Goal: Information Seeking & Learning: Learn about a topic

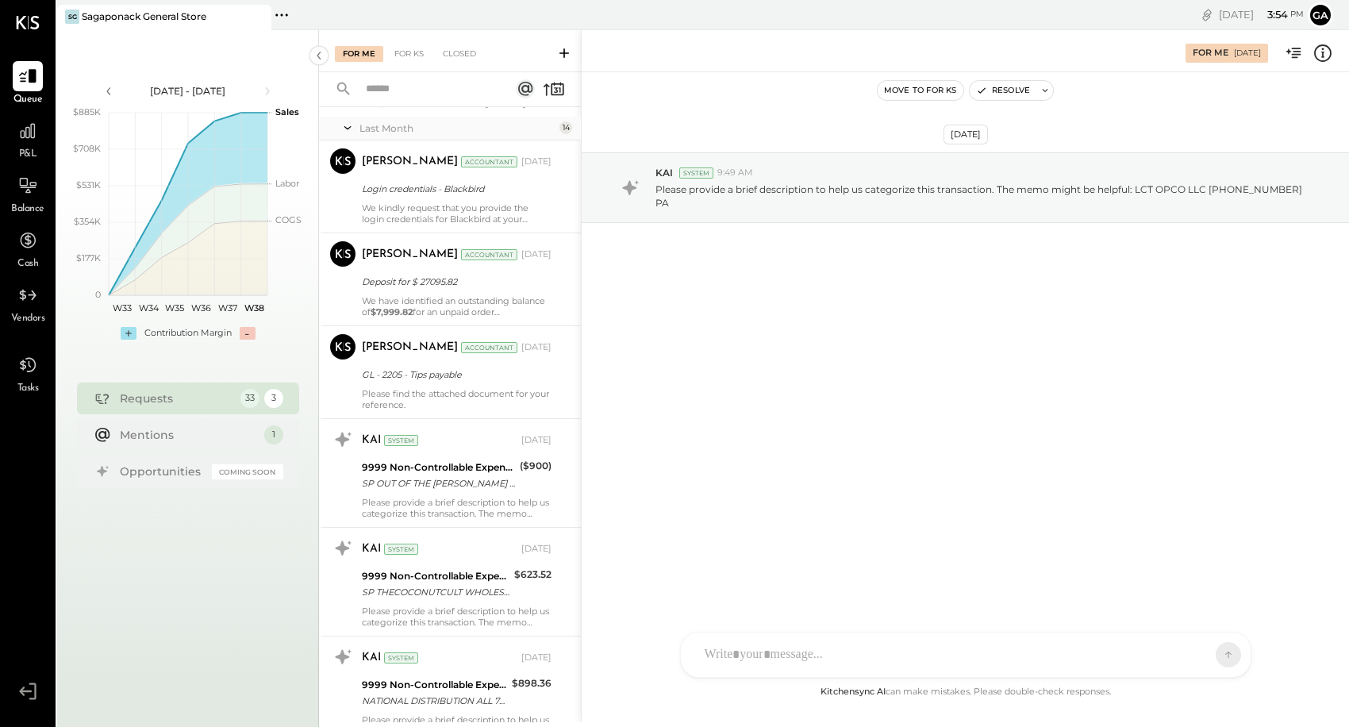
scroll to position [991, 0]
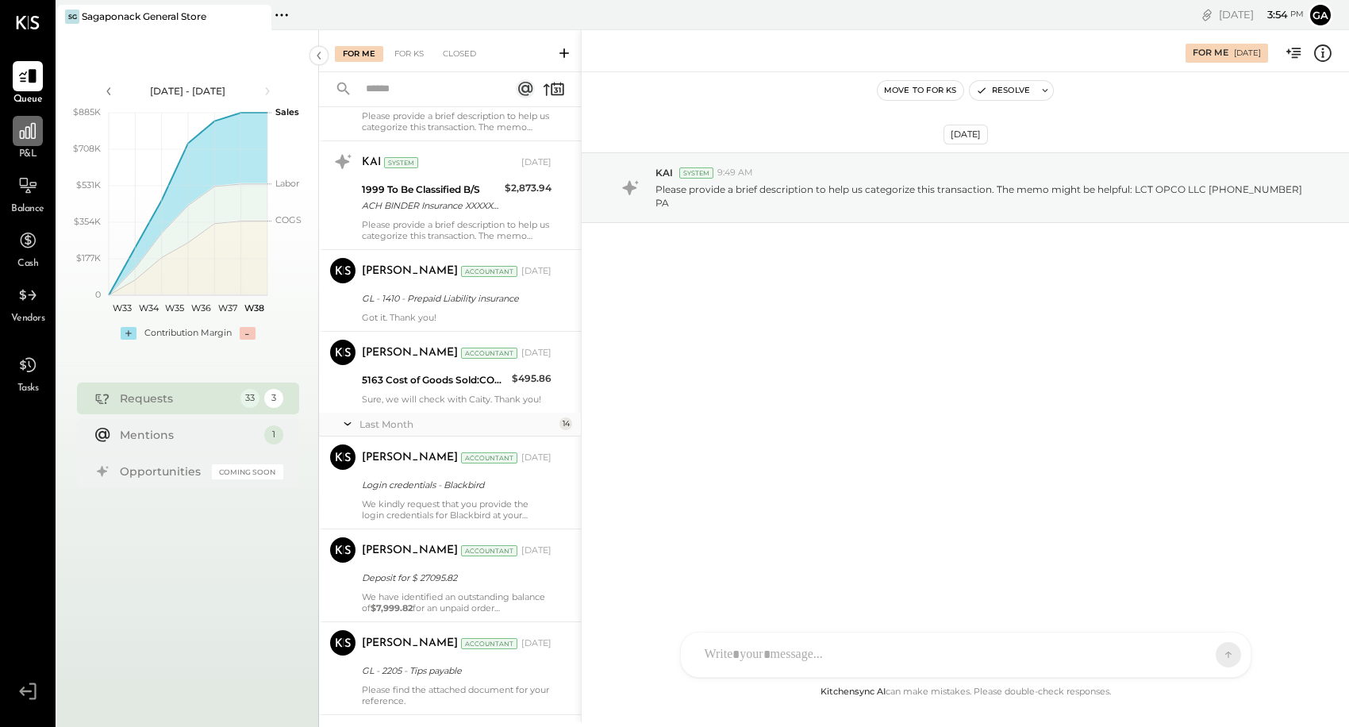
click at [21, 132] on icon at bounding box center [27, 131] width 21 height 21
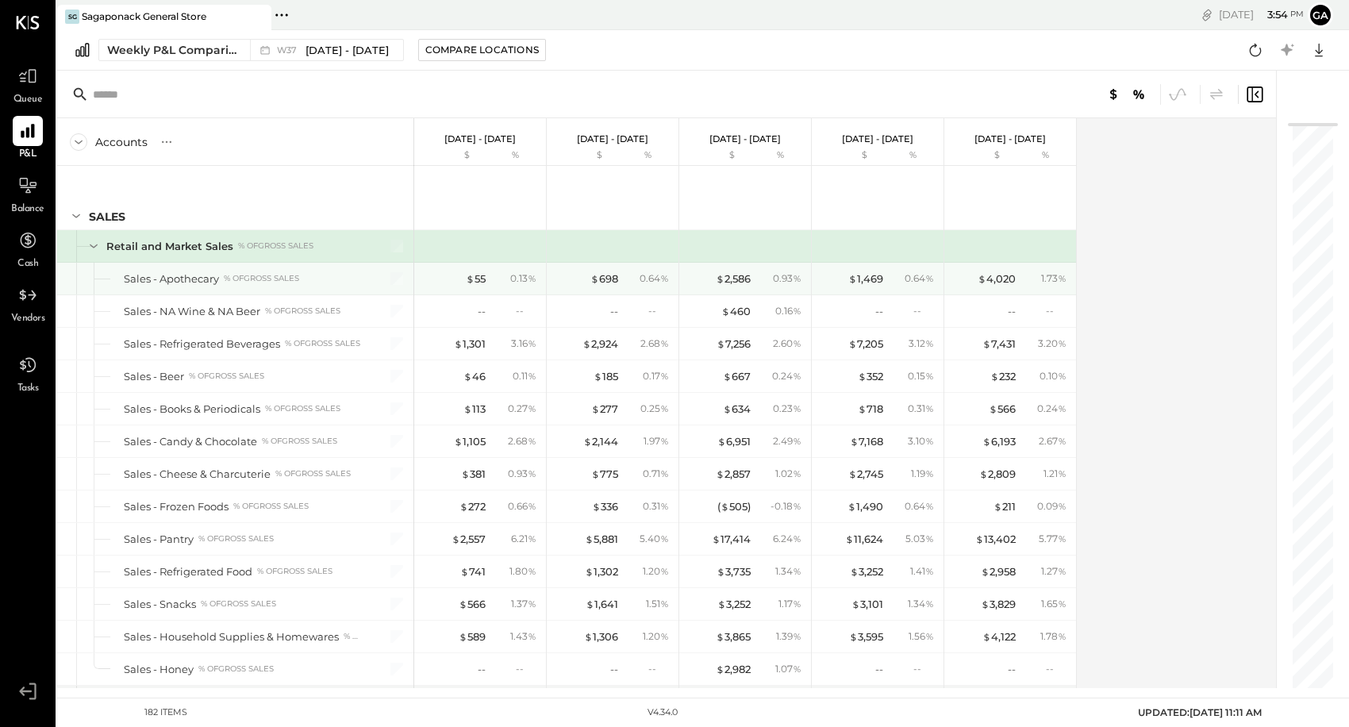
click at [232, 279] on div "% of GROSS SALES" at bounding box center [261, 278] width 75 height 11
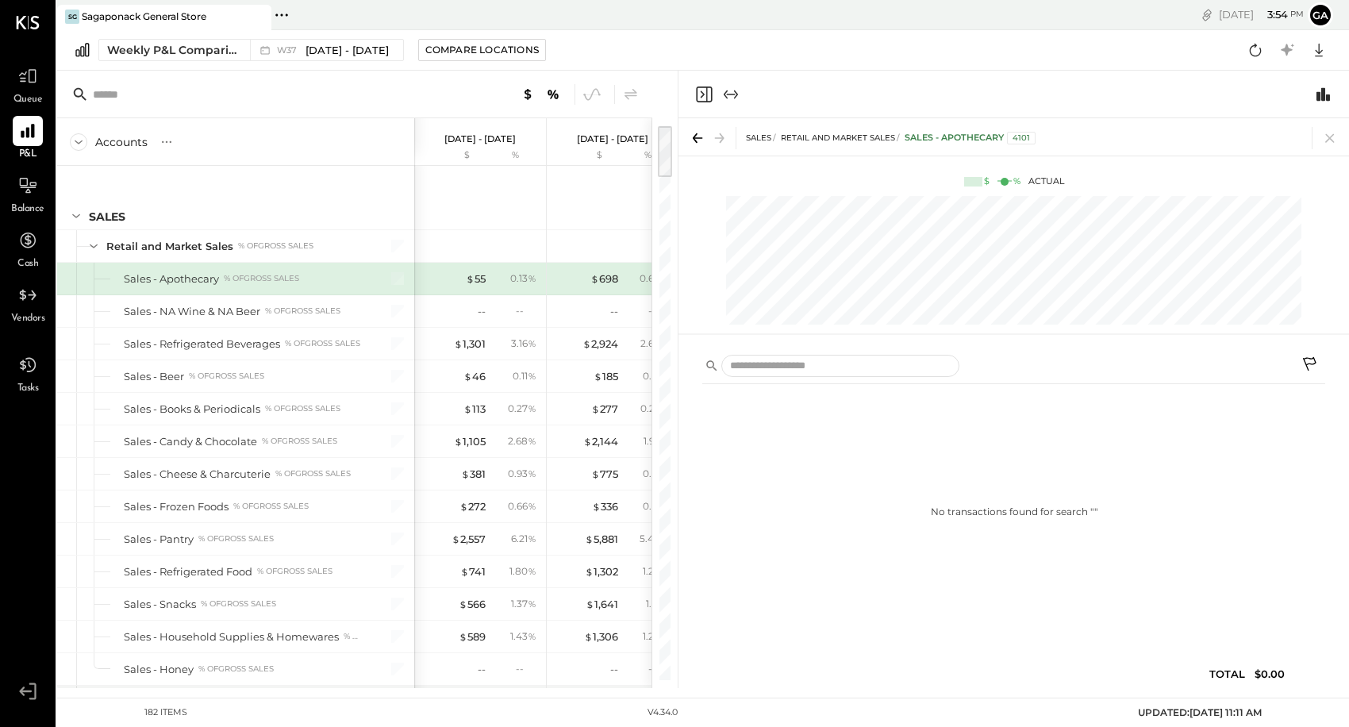
click at [463, 281] on div "$ 55" at bounding box center [454, 278] width 64 height 15
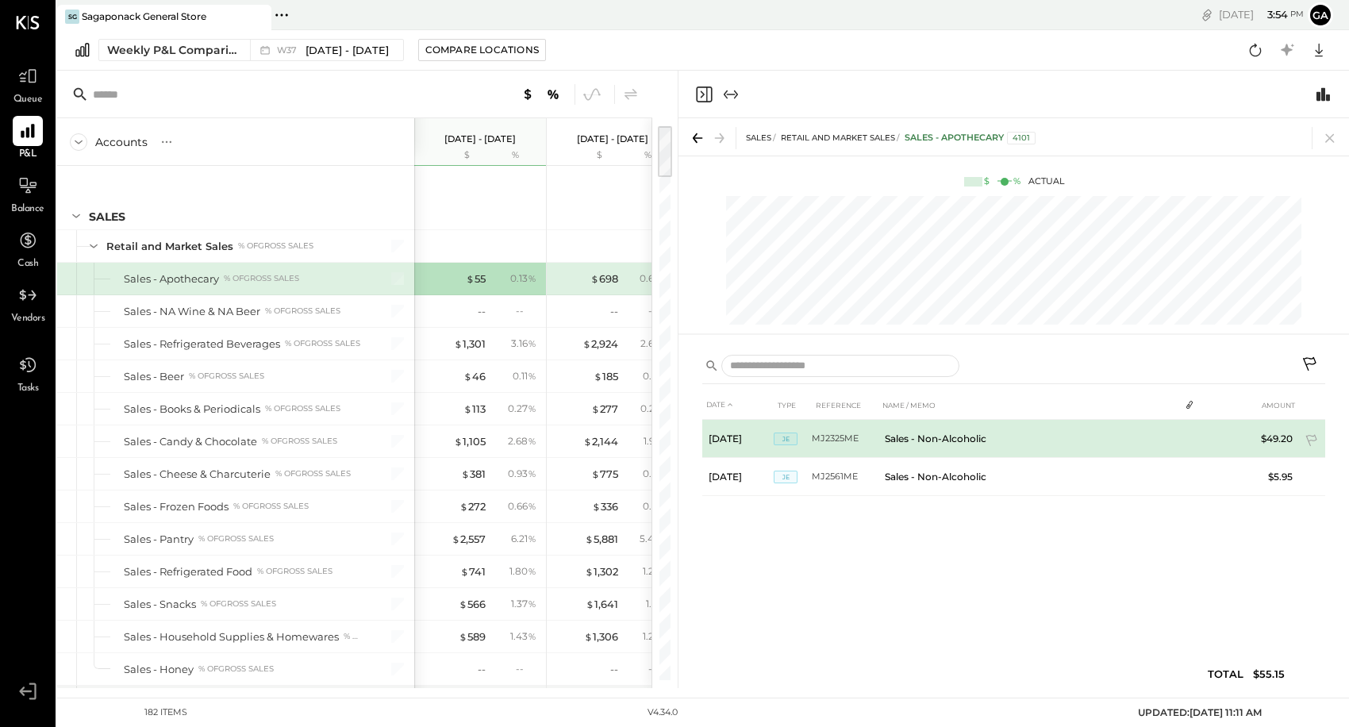
click at [917, 441] on td "Sales - Non-Alcoholic" at bounding box center [1029, 439] width 301 height 38
click at [781, 445] on span "JE" at bounding box center [786, 439] width 24 height 13
click at [1286, 438] on td "$49.20" at bounding box center [1268, 439] width 61 height 38
click at [785, 441] on span "JE" at bounding box center [786, 439] width 24 height 13
click at [722, 440] on td "[DATE]" at bounding box center [737, 439] width 71 height 38
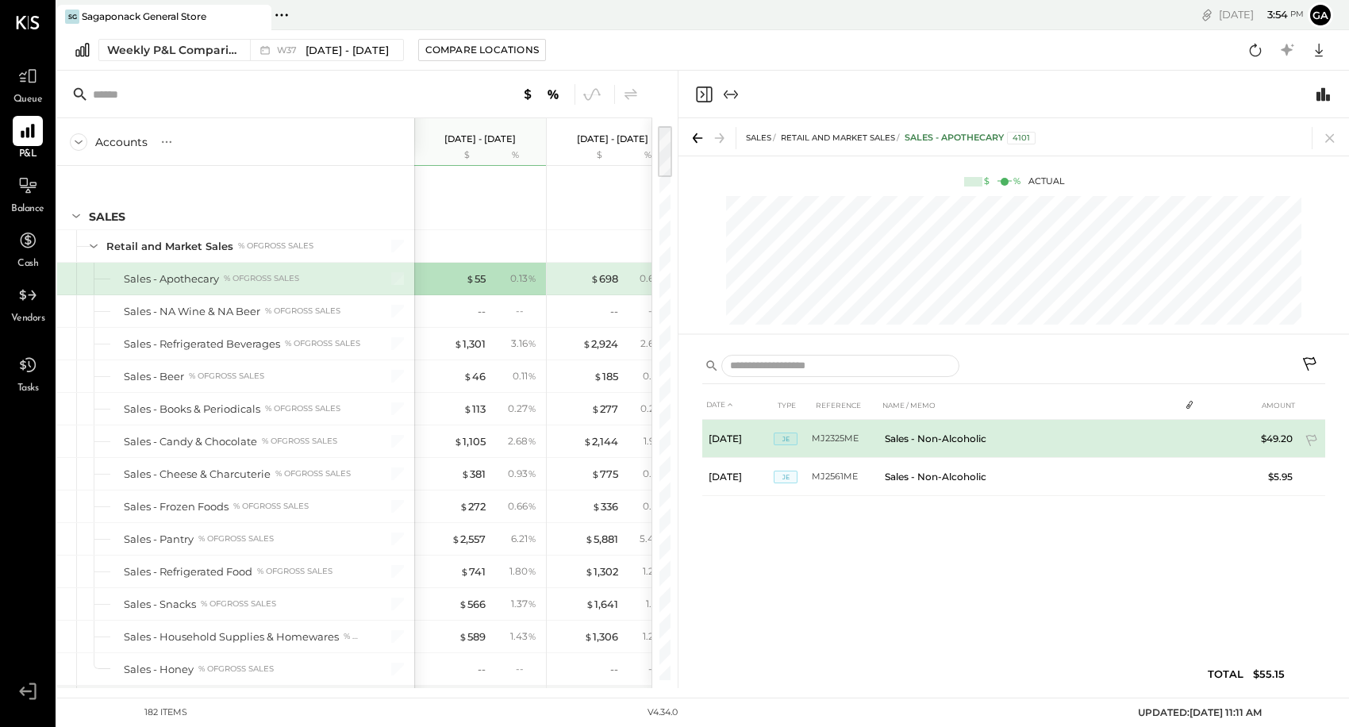
click at [849, 432] on td "MJ2325ME" at bounding box center [845, 439] width 67 height 38
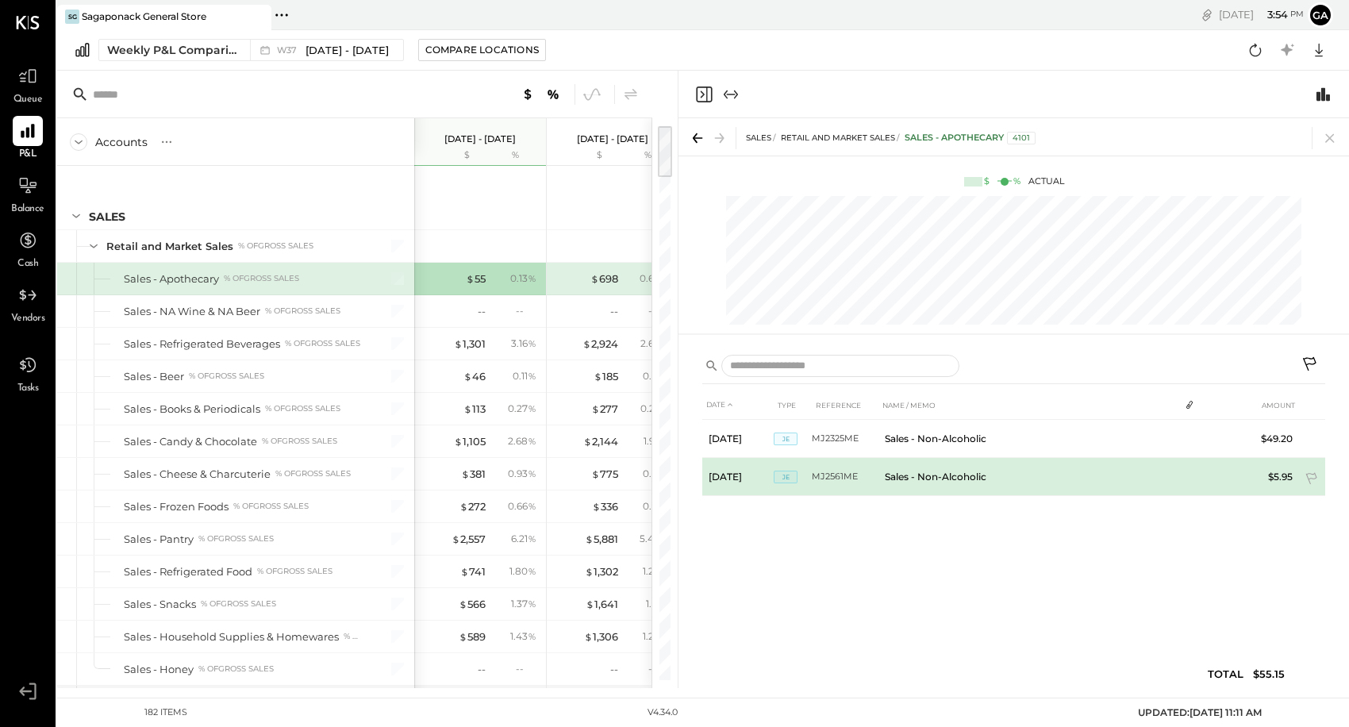
click at [1077, 485] on td "Sales - Non-Alcoholic" at bounding box center [1029, 477] width 301 height 38
click at [1309, 477] on icon at bounding box center [1313, 480] width 16 height 16
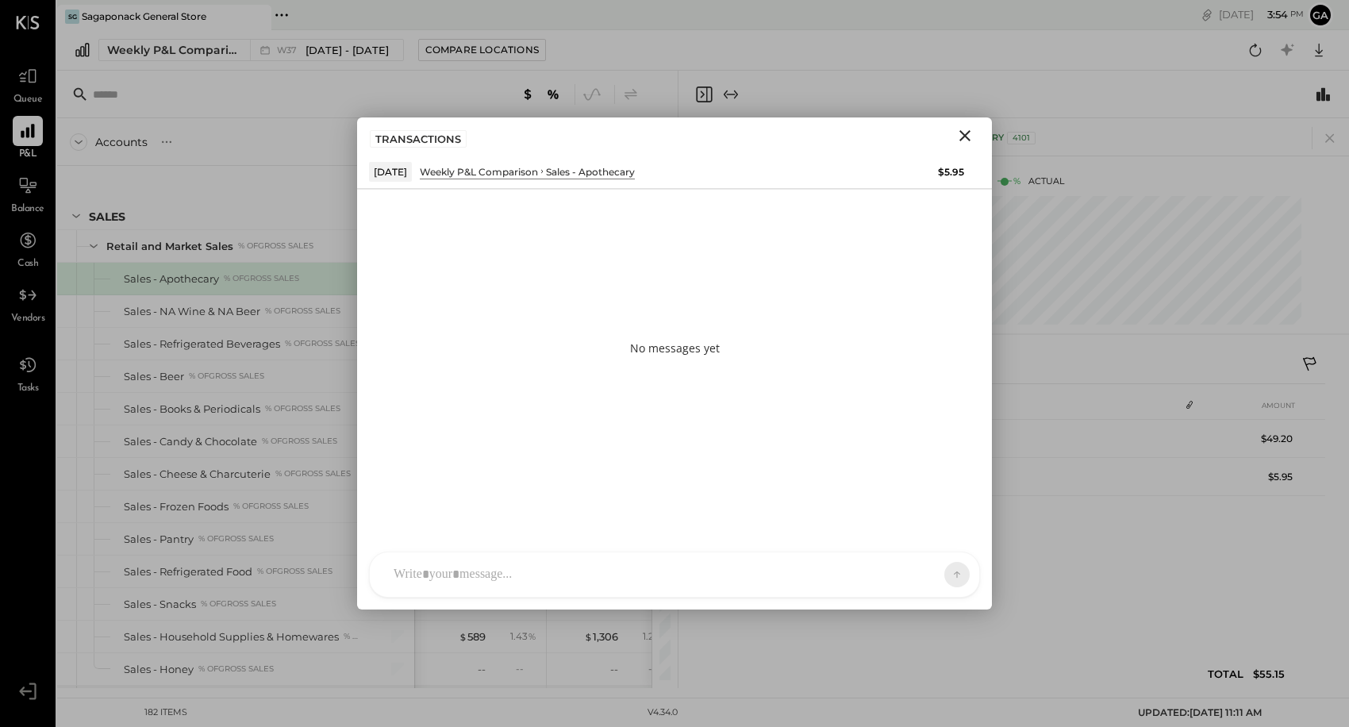
click at [973, 142] on icon "Close" at bounding box center [965, 135] width 19 height 19
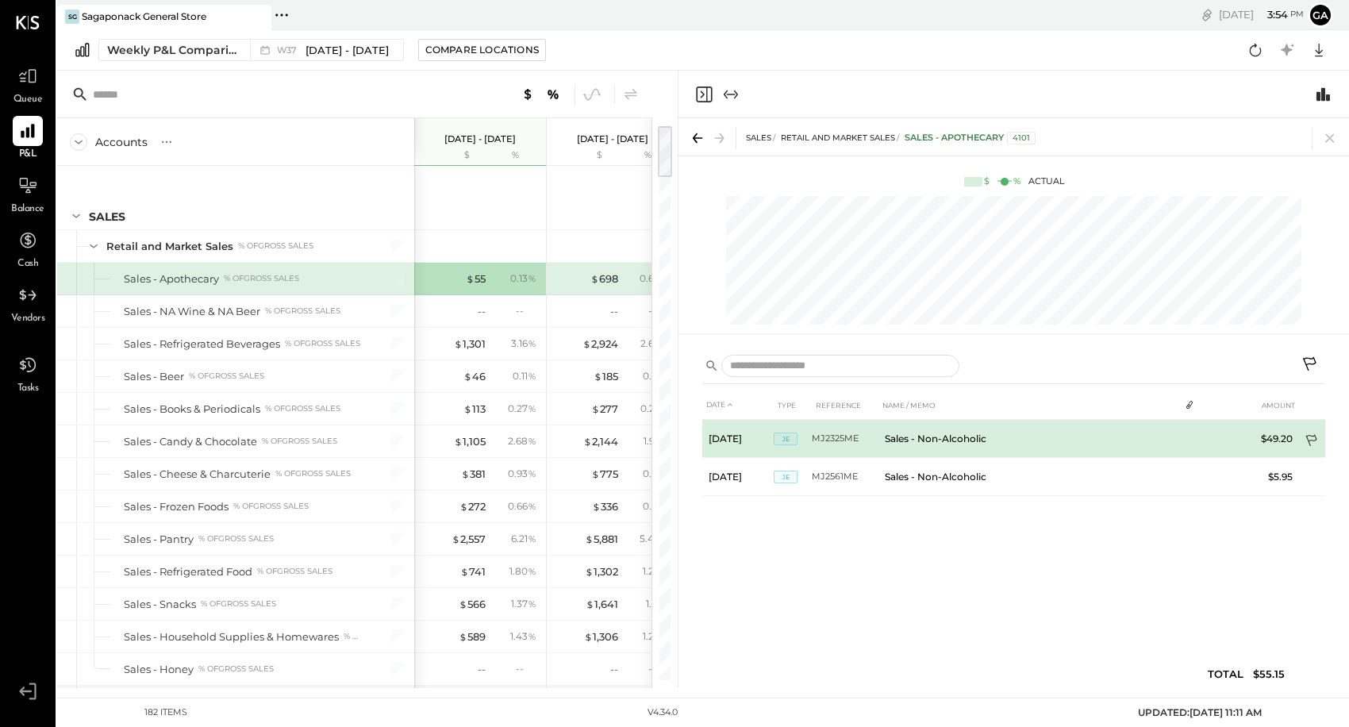
click at [1317, 440] on icon at bounding box center [1313, 442] width 16 height 16
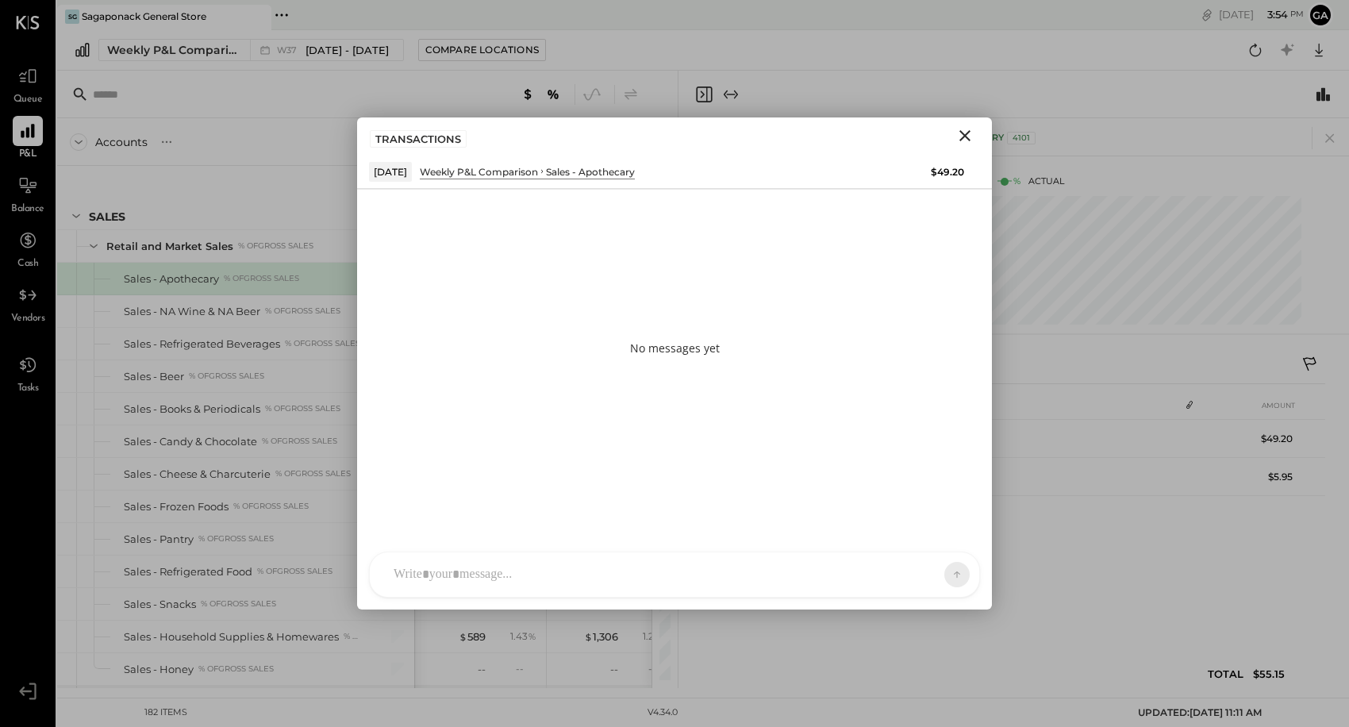
click at [972, 140] on icon "Close" at bounding box center [965, 135] width 19 height 19
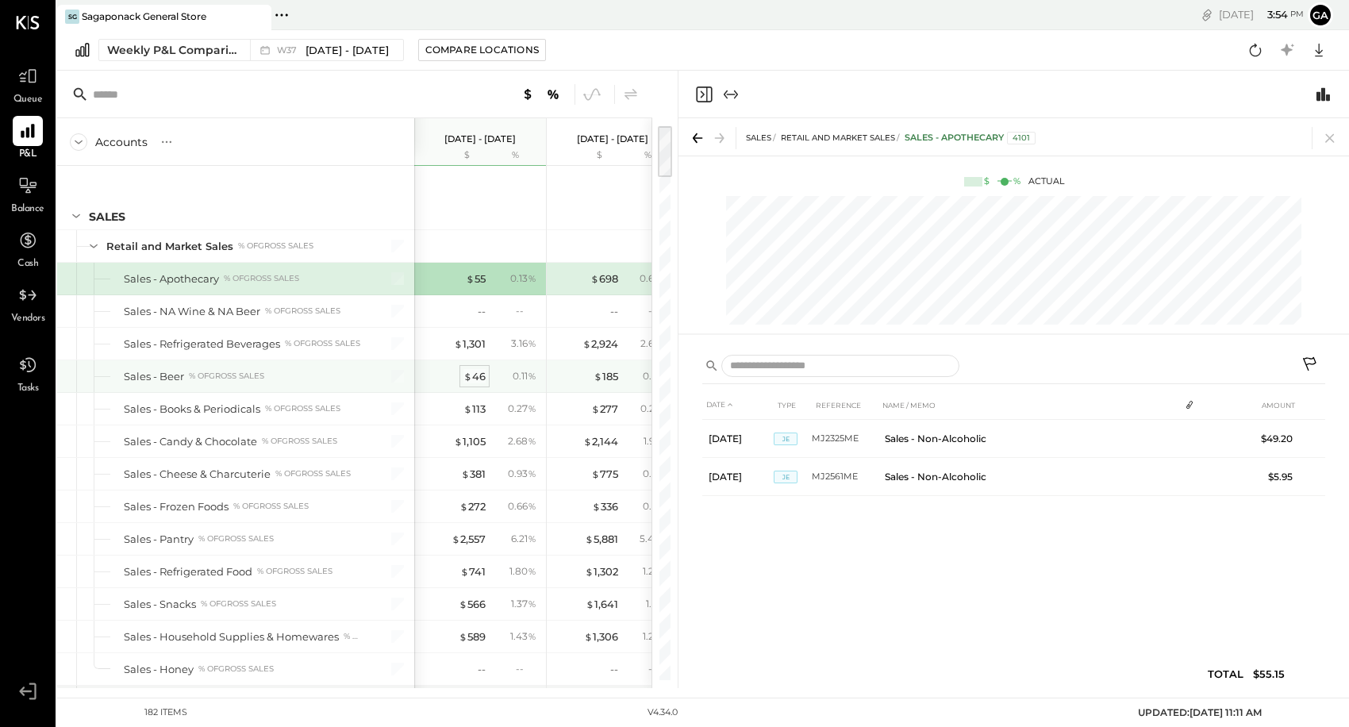
click at [470, 383] on div "$ 46" at bounding box center [475, 376] width 22 height 15
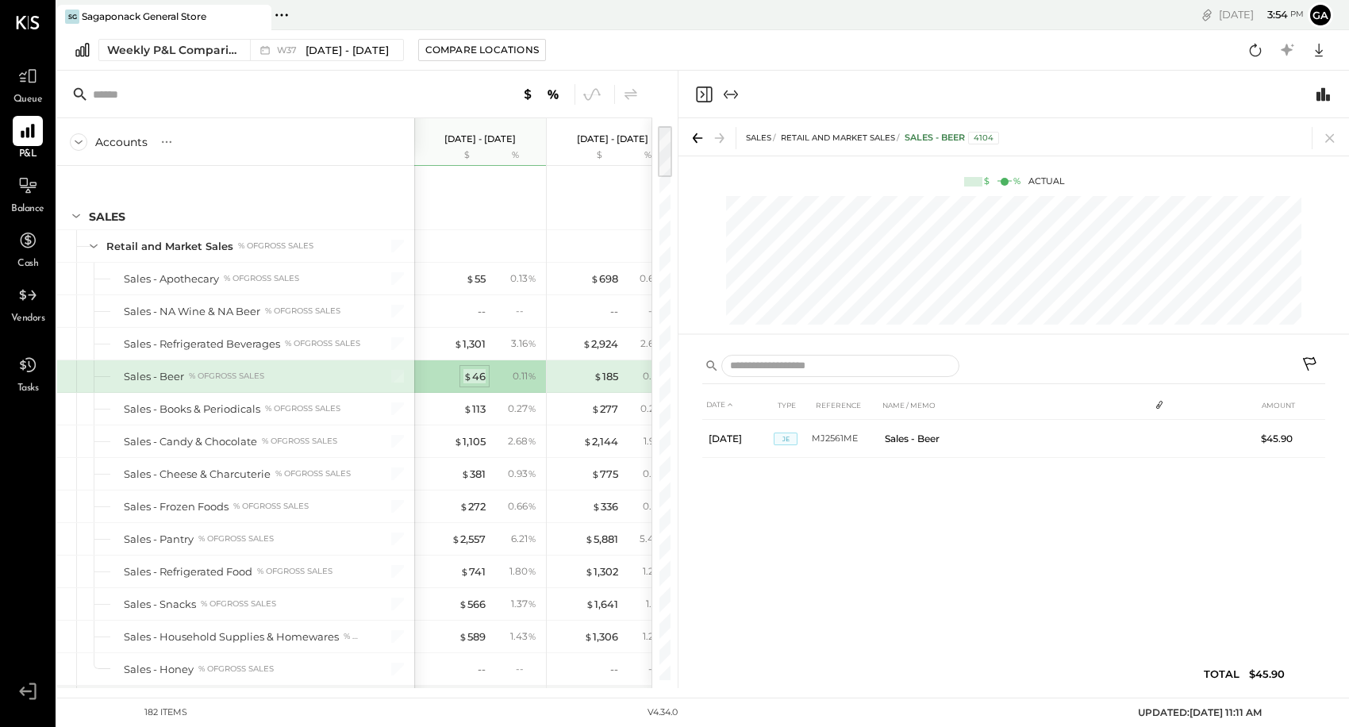
click at [478, 379] on div "$ 46" at bounding box center [475, 376] width 22 height 15
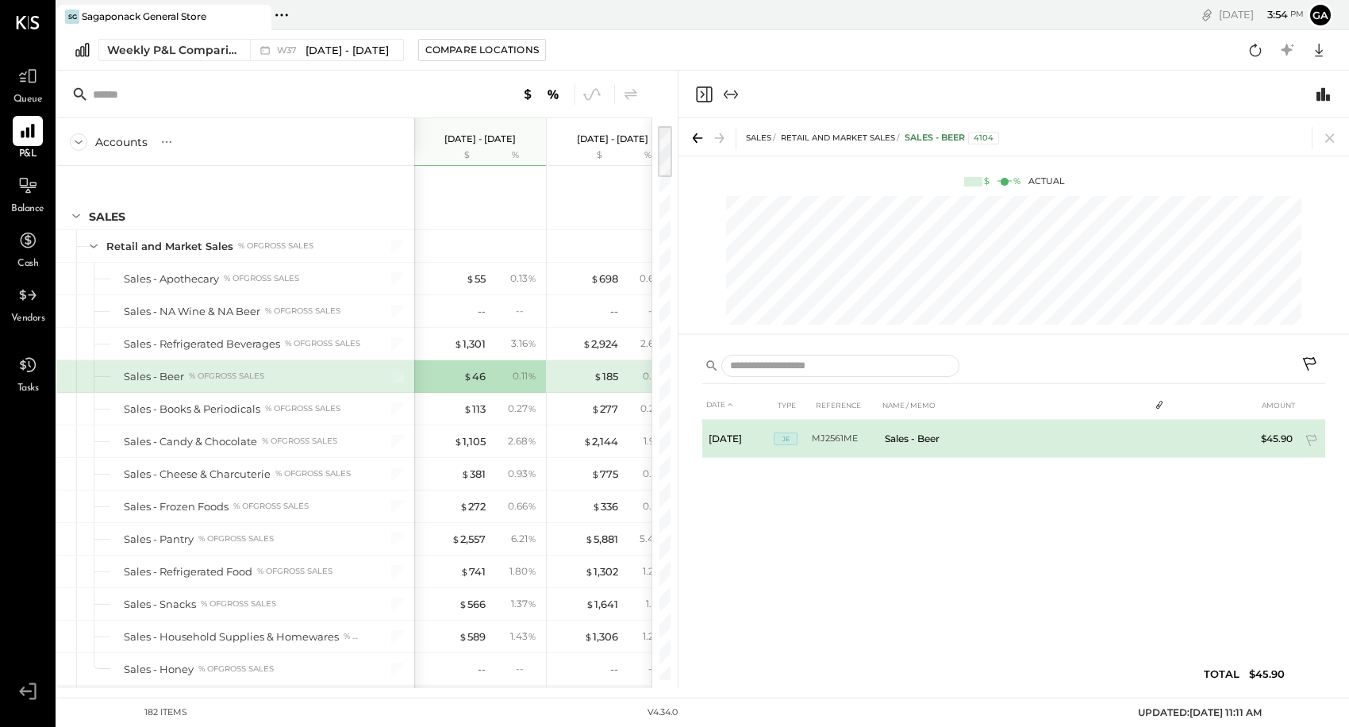
click at [799, 435] on td "JE" at bounding box center [793, 439] width 38 height 38
click at [850, 435] on td "MJ2561ME" at bounding box center [845, 439] width 67 height 38
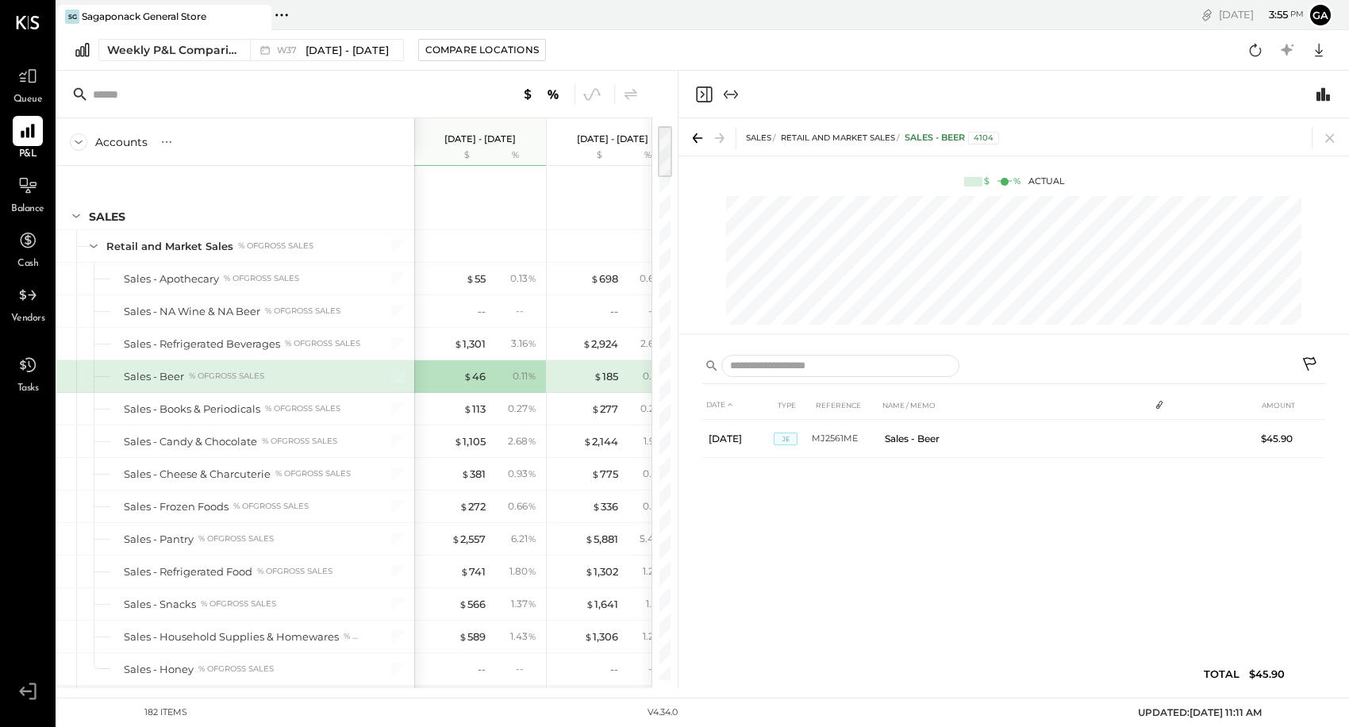
click at [984, 461] on div "DATE TYPE REFERENCE NAME / MEMO AMOUNT [DATE] JE MJ2561ME Sales - Beer $45.90" at bounding box center [1013, 544] width 623 height 306
click at [1337, 138] on icon at bounding box center [1330, 138] width 22 height 22
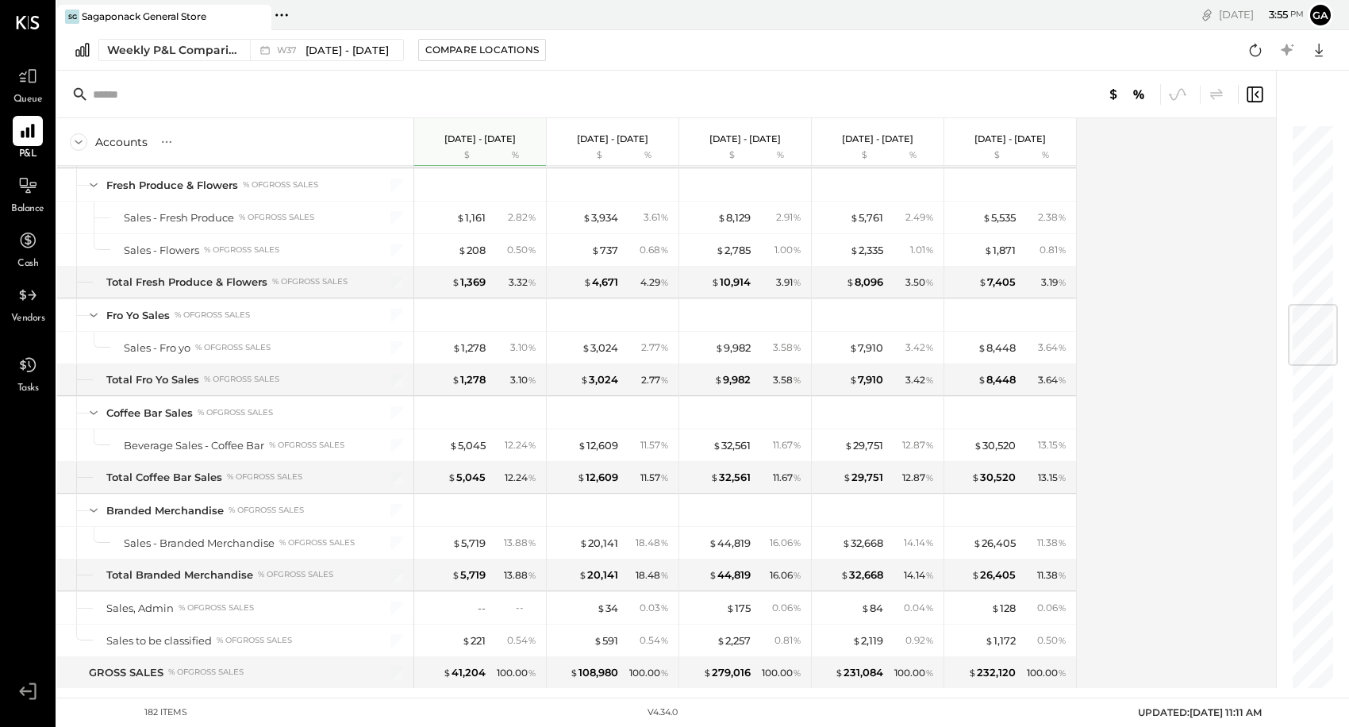
scroll to position [1665, 0]
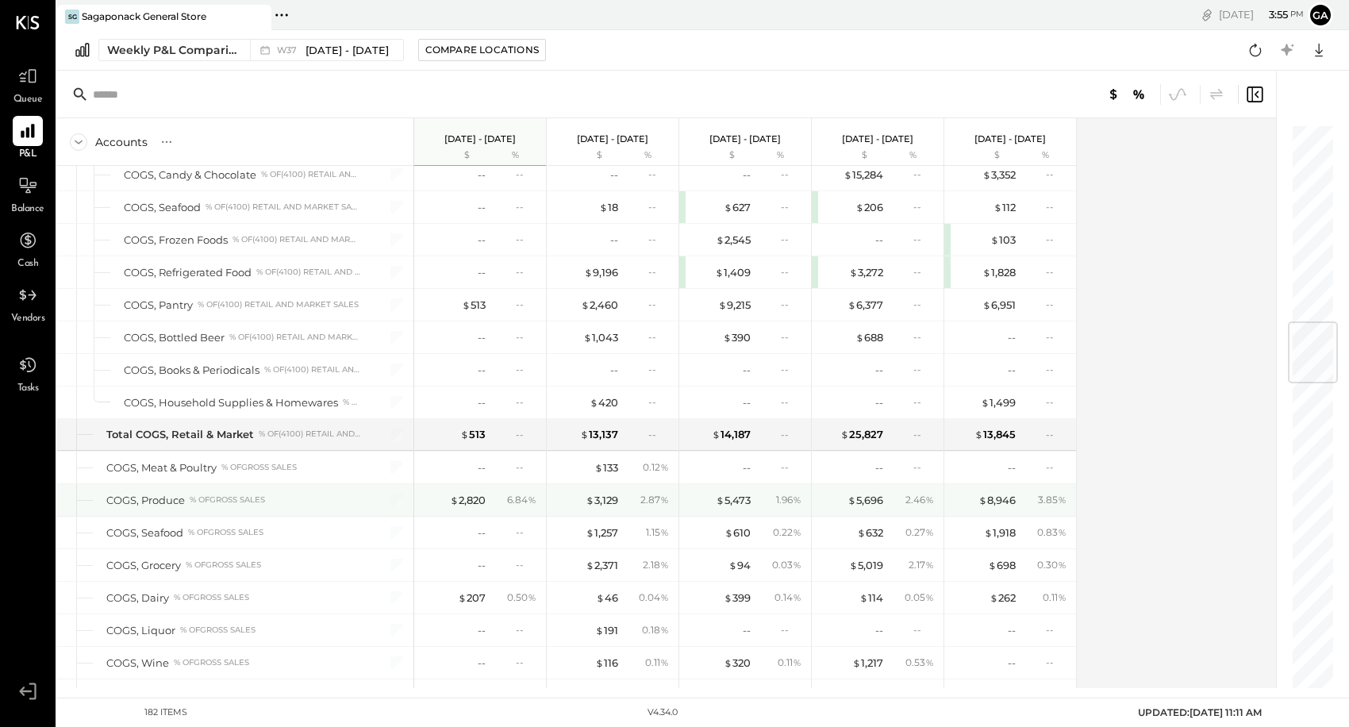
click at [273, 502] on div "COGS, Produce % of GROSS SALES" at bounding box center [233, 500] width 254 height 15
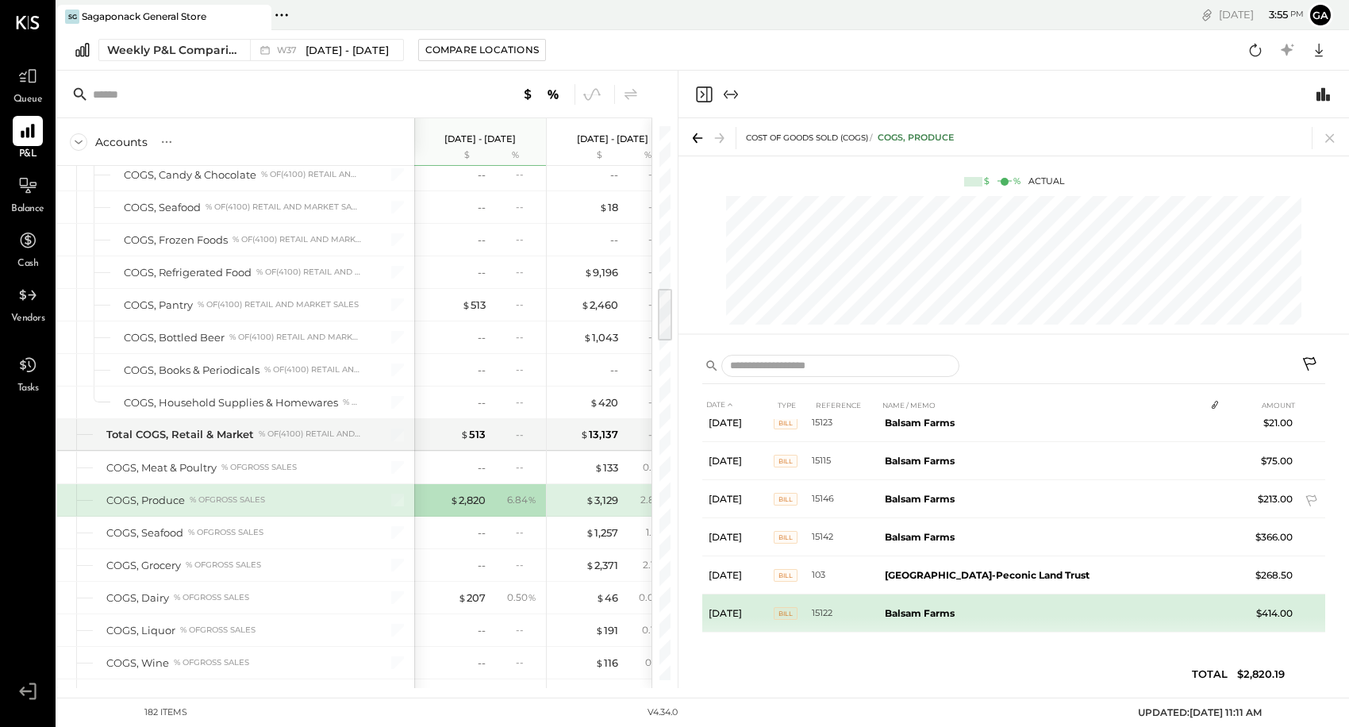
scroll to position [264, 0]
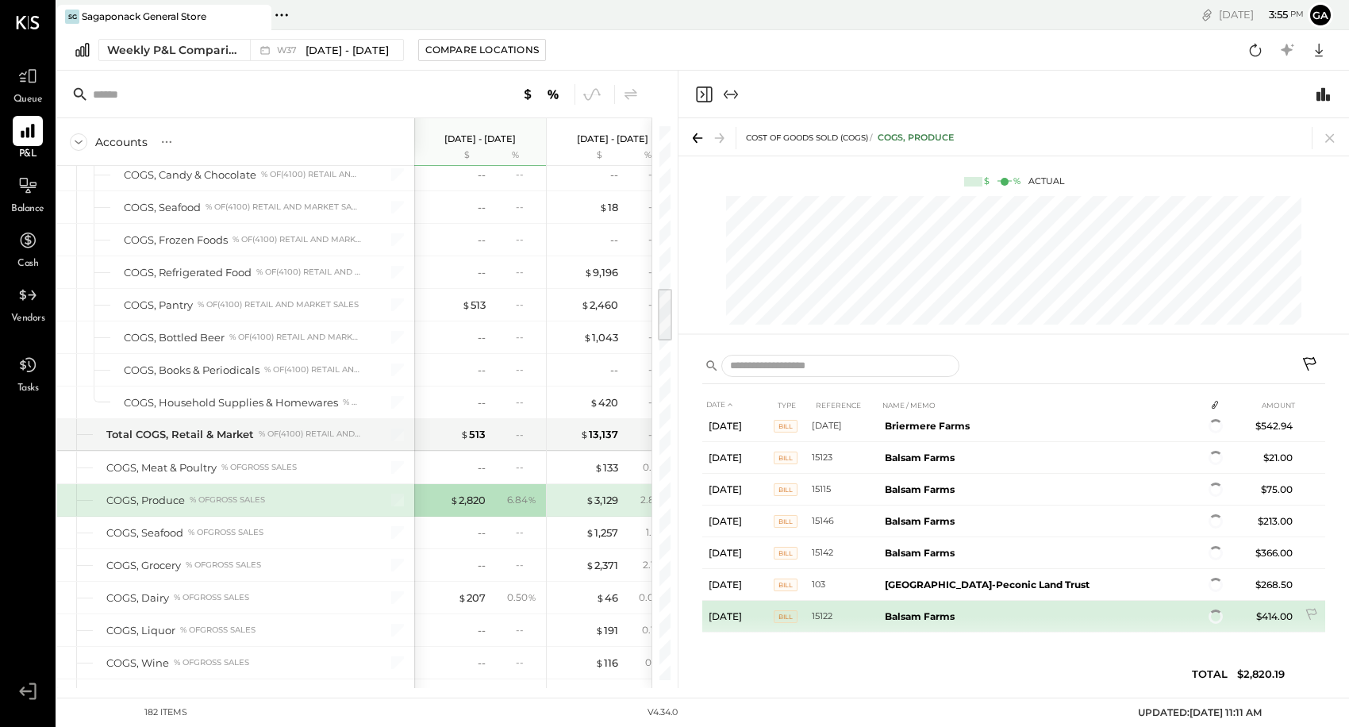
click at [906, 610] on b "Balsam Farms" at bounding box center [920, 616] width 70 height 12
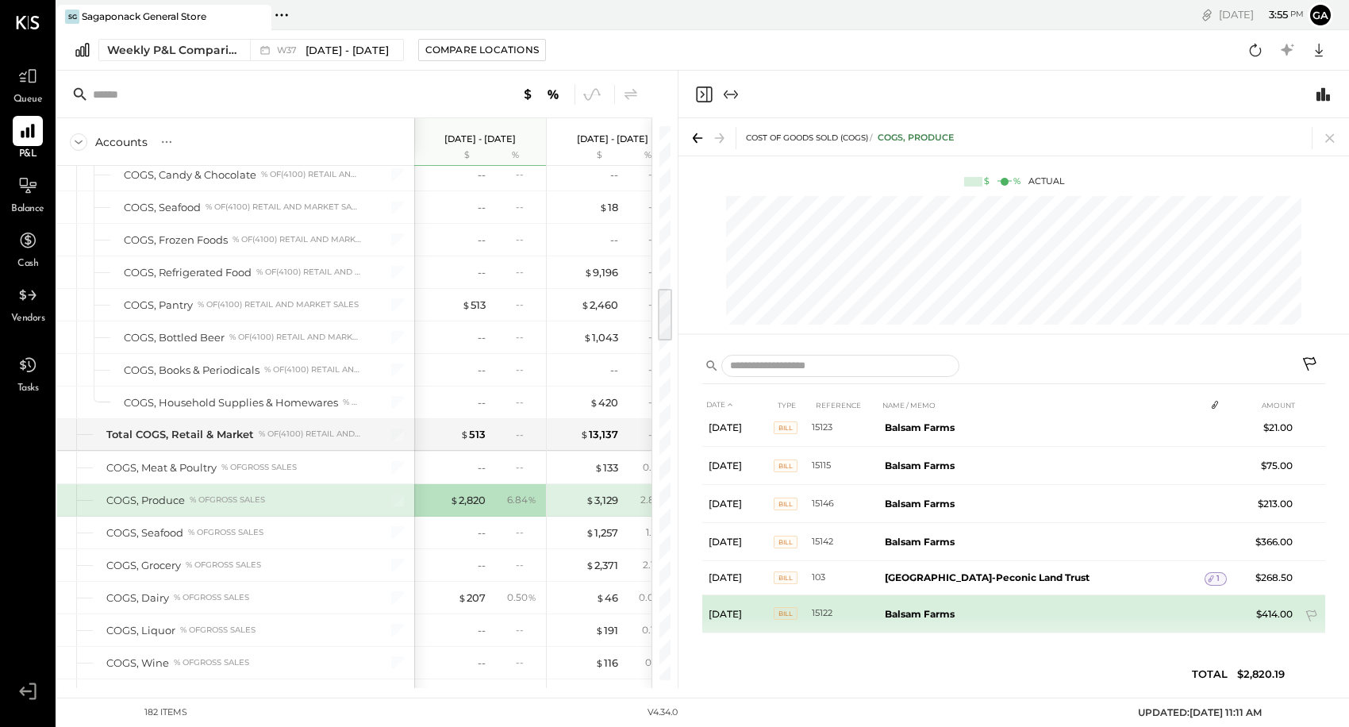
click at [906, 610] on b "Balsam Farms" at bounding box center [920, 614] width 70 height 12
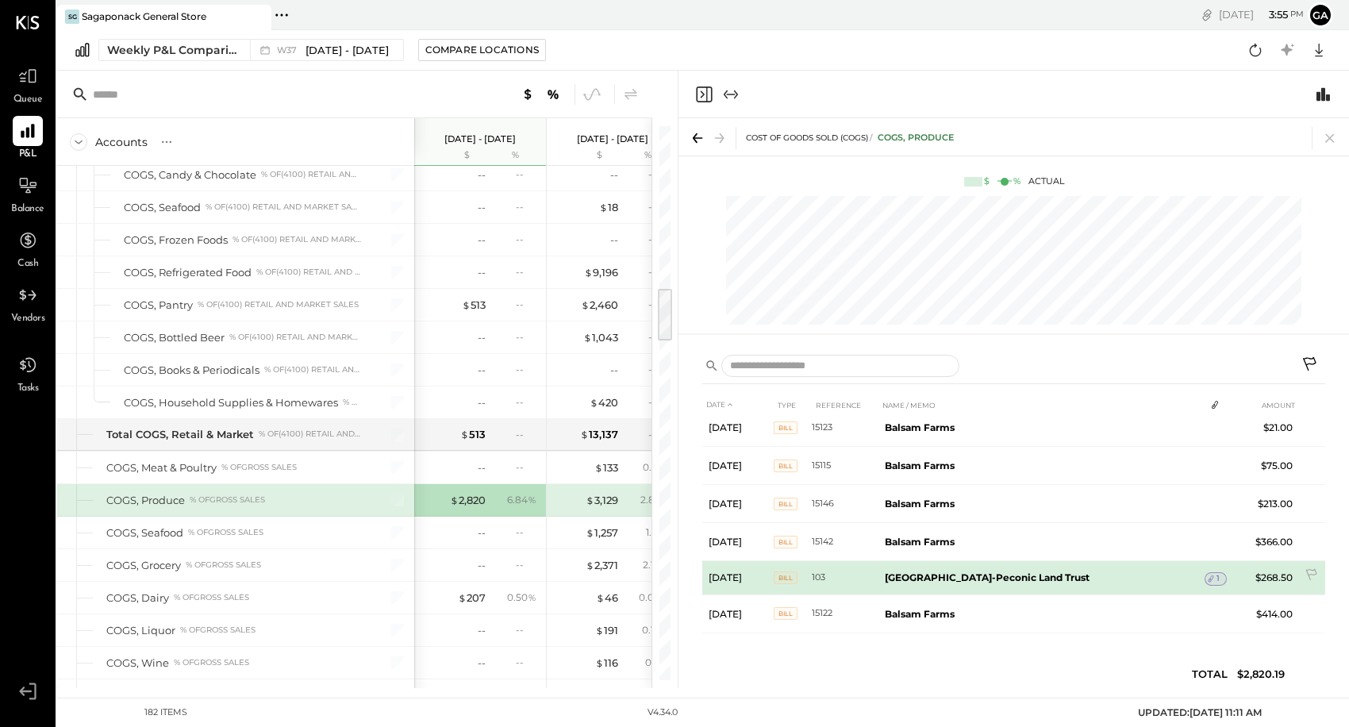
click at [944, 575] on b "[GEOGRAPHIC_DATA]-Peconic Land Trust" at bounding box center [987, 578] width 205 height 12
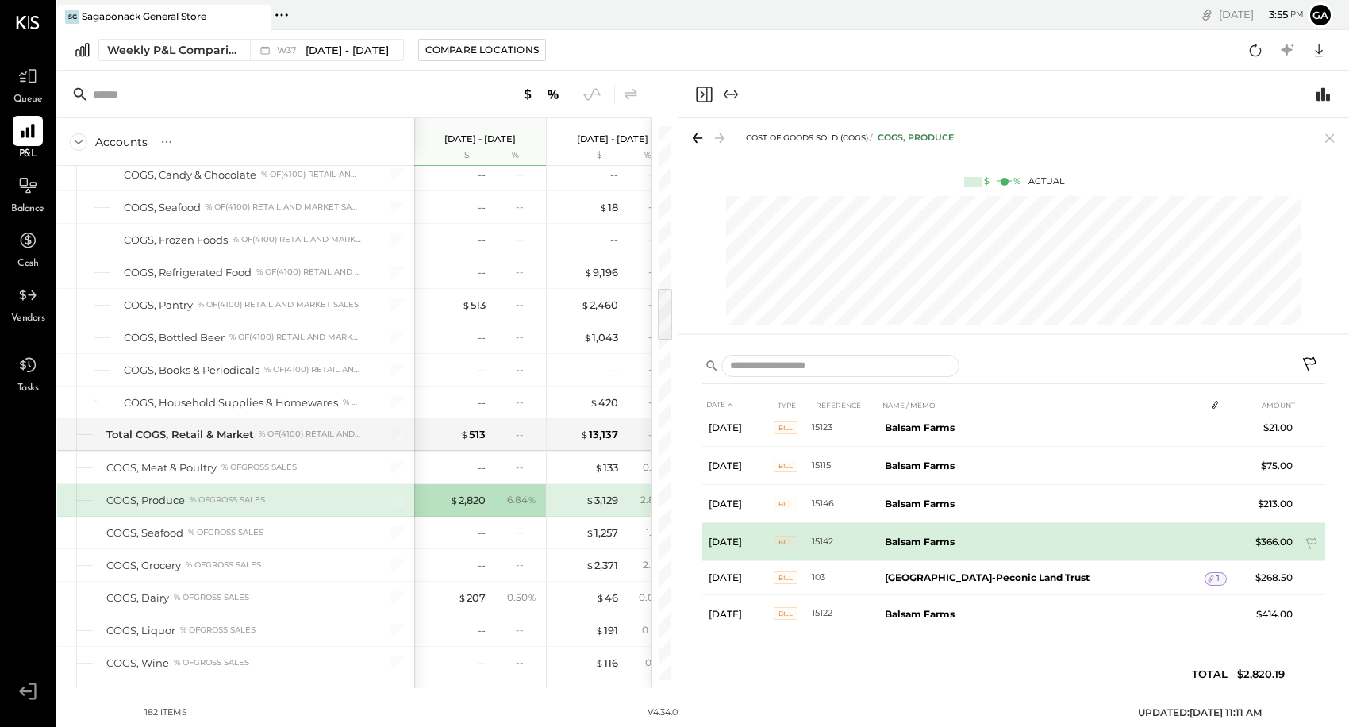
scroll to position [0, 0]
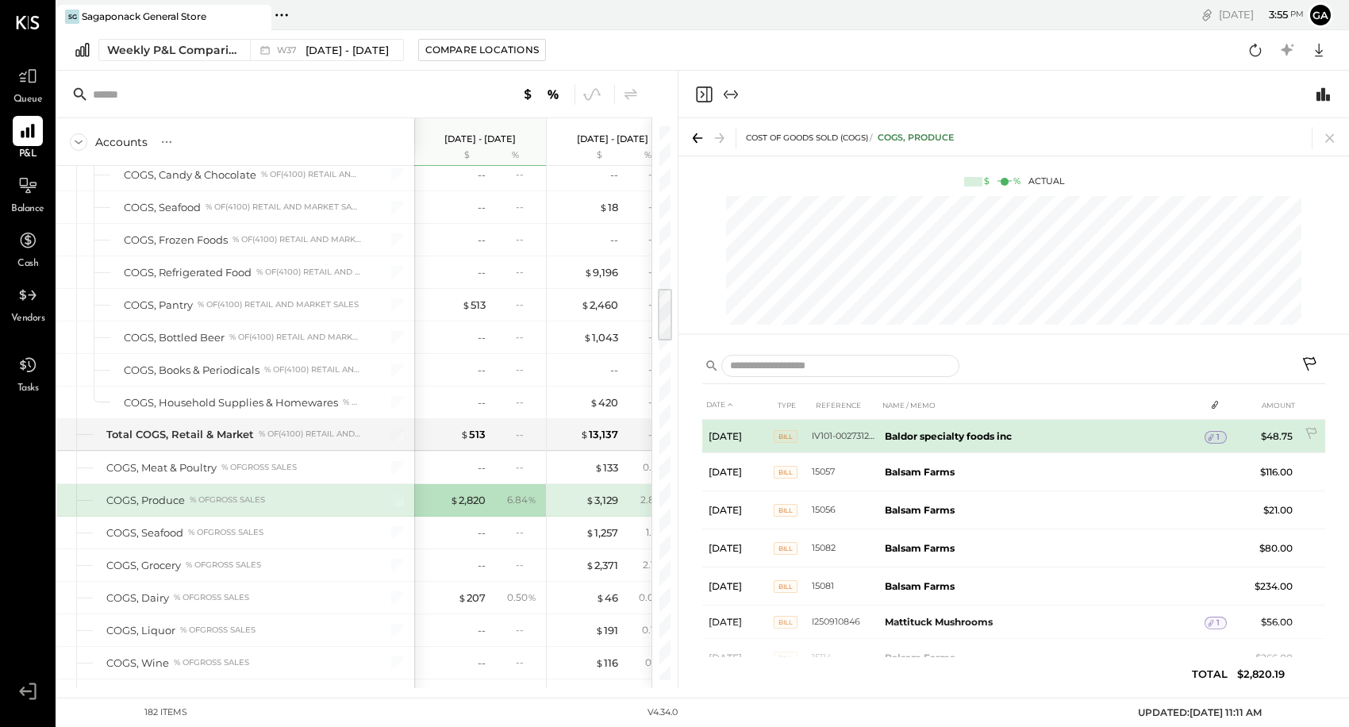
click at [1217, 440] on span "1" at bounding box center [1218, 437] width 3 height 11
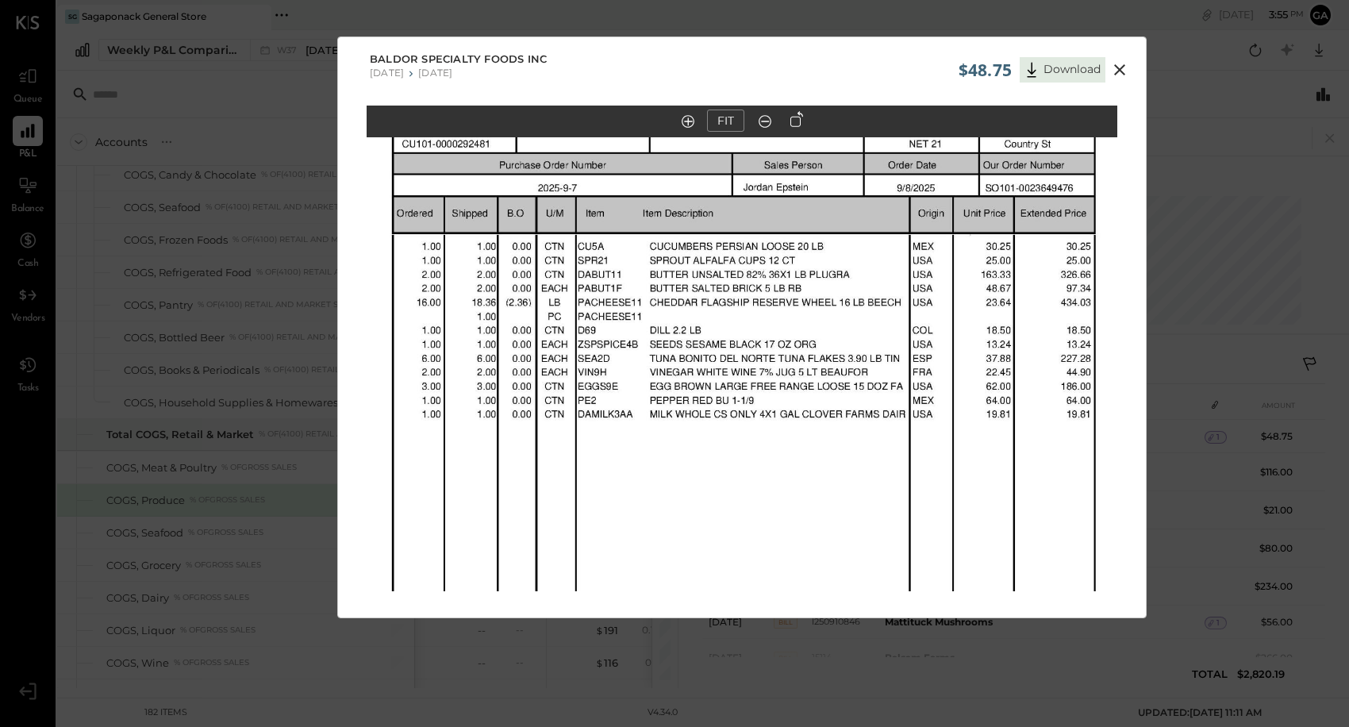
click at [1122, 76] on icon at bounding box center [1119, 69] width 19 height 19
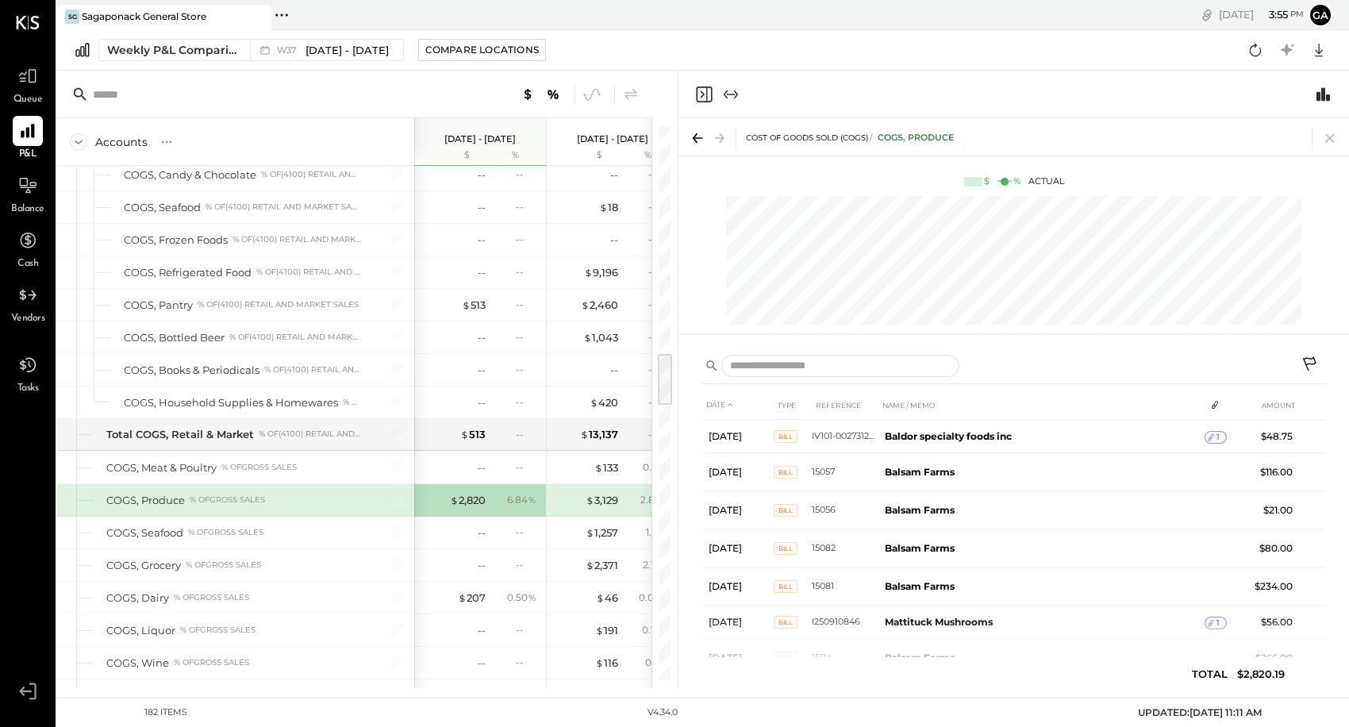
scroll to position [2327, 0]
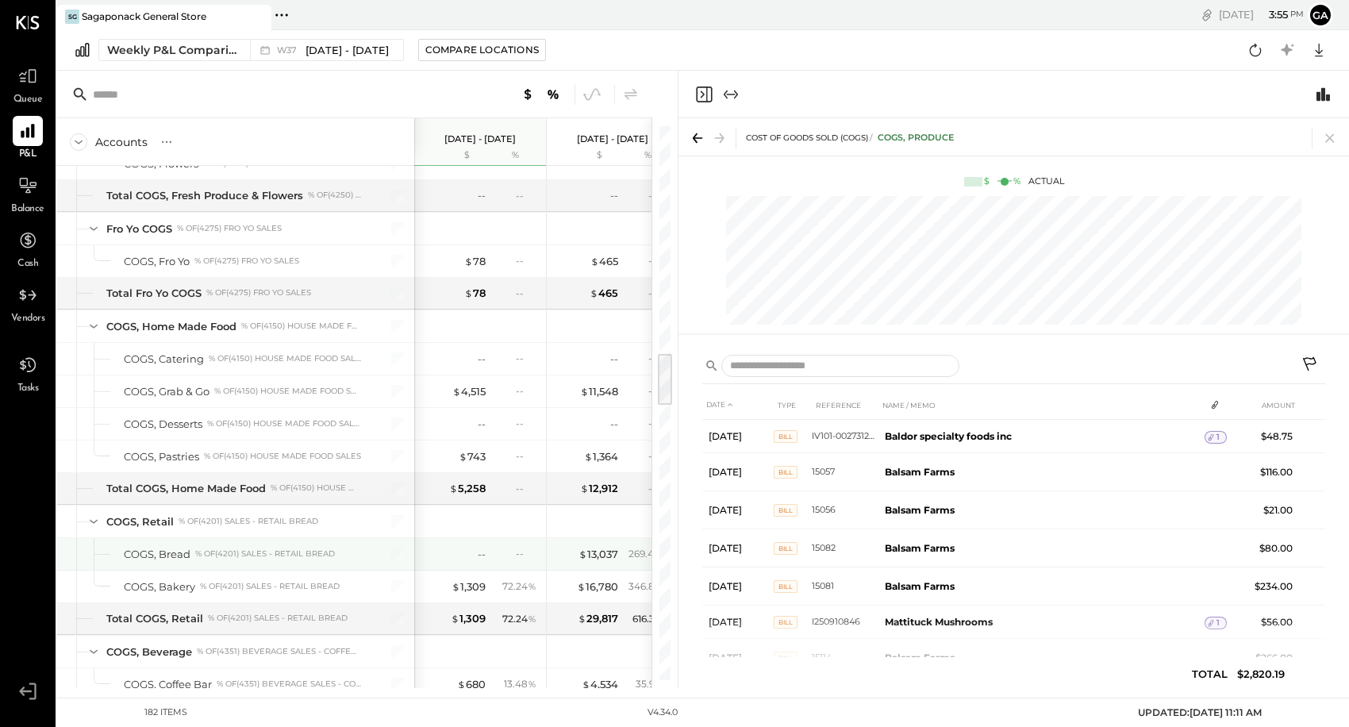
click at [284, 558] on div "% of (4201) Sales - Retail Bread" at bounding box center [265, 553] width 140 height 11
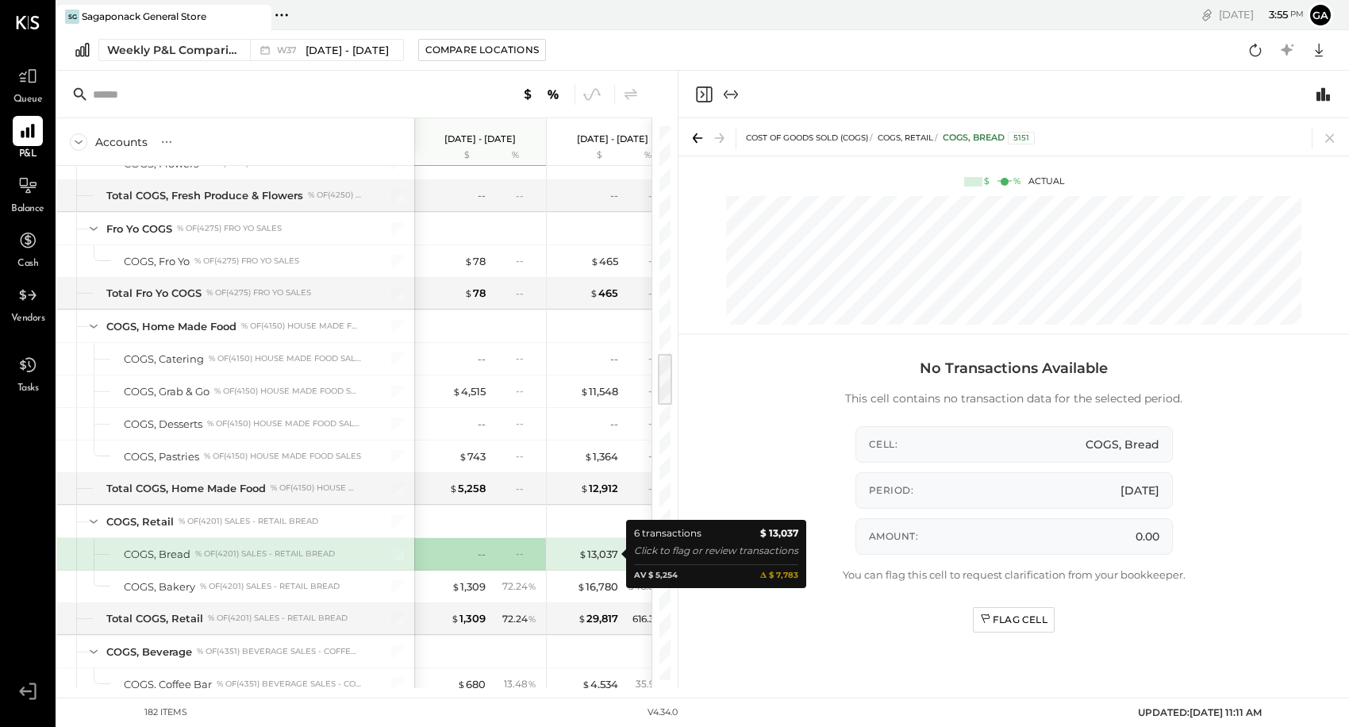
click at [556, 553] on div "$ 13,037" at bounding box center [587, 554] width 64 height 15
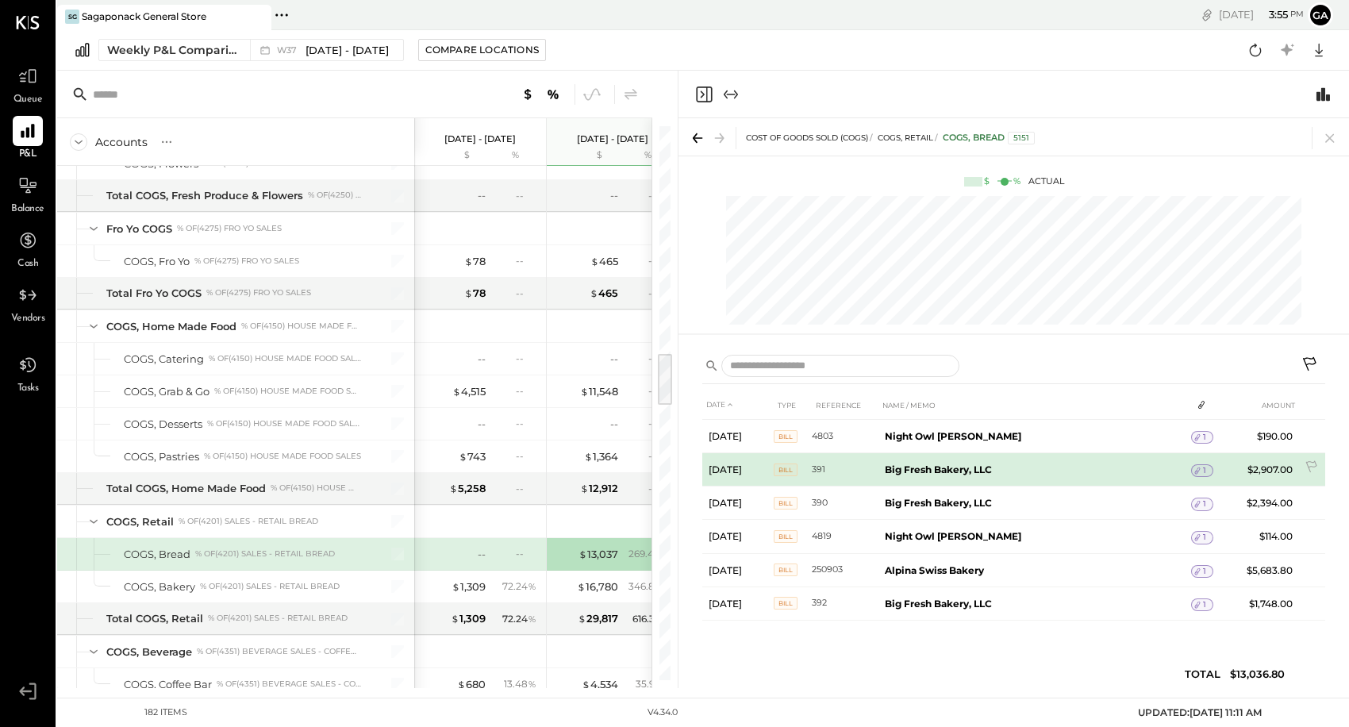
click at [1203, 472] on span "1" at bounding box center [1204, 470] width 3 height 11
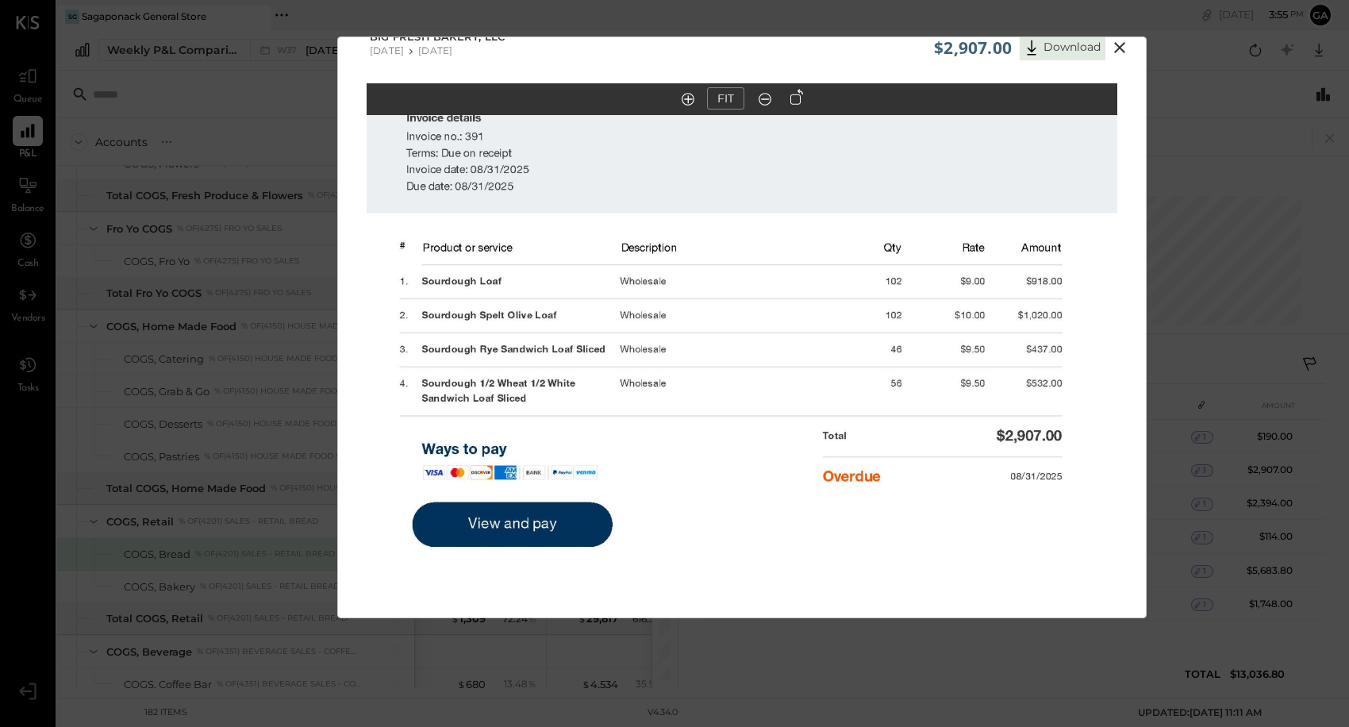
scroll to position [28, 0]
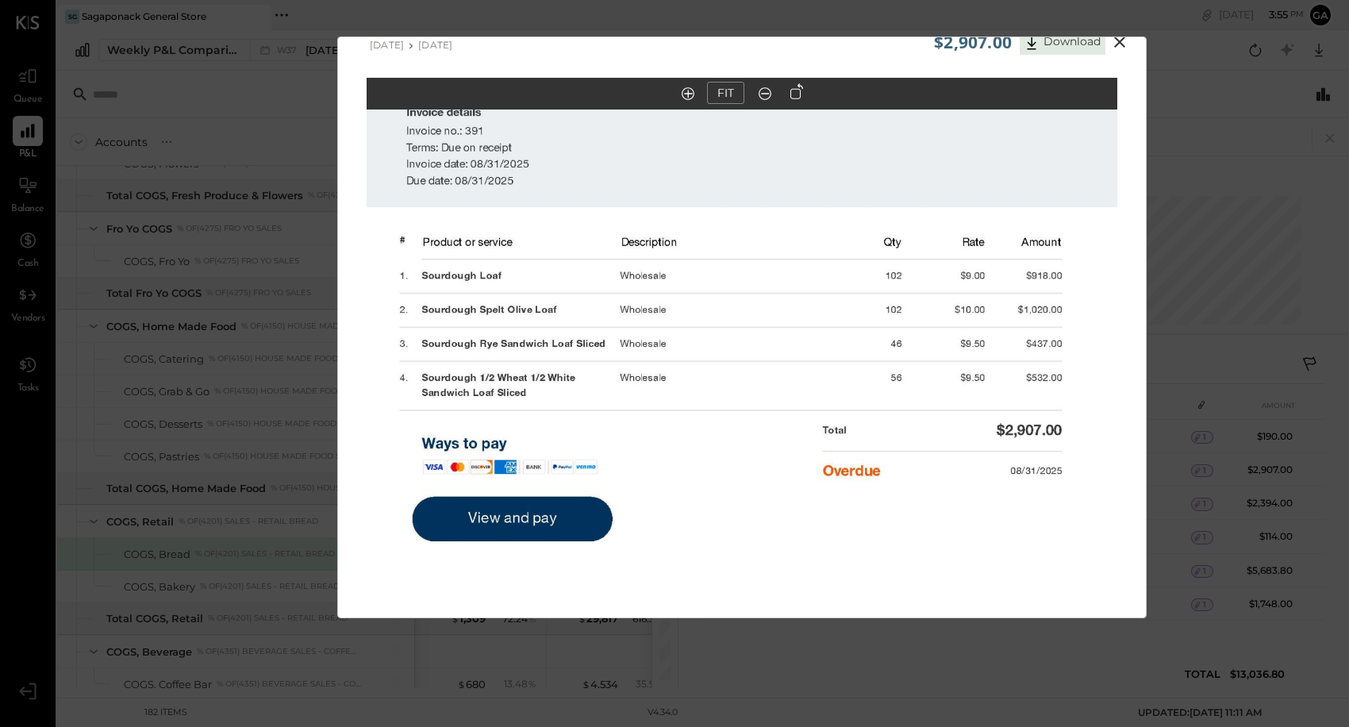
click at [1120, 46] on icon at bounding box center [1119, 42] width 19 height 19
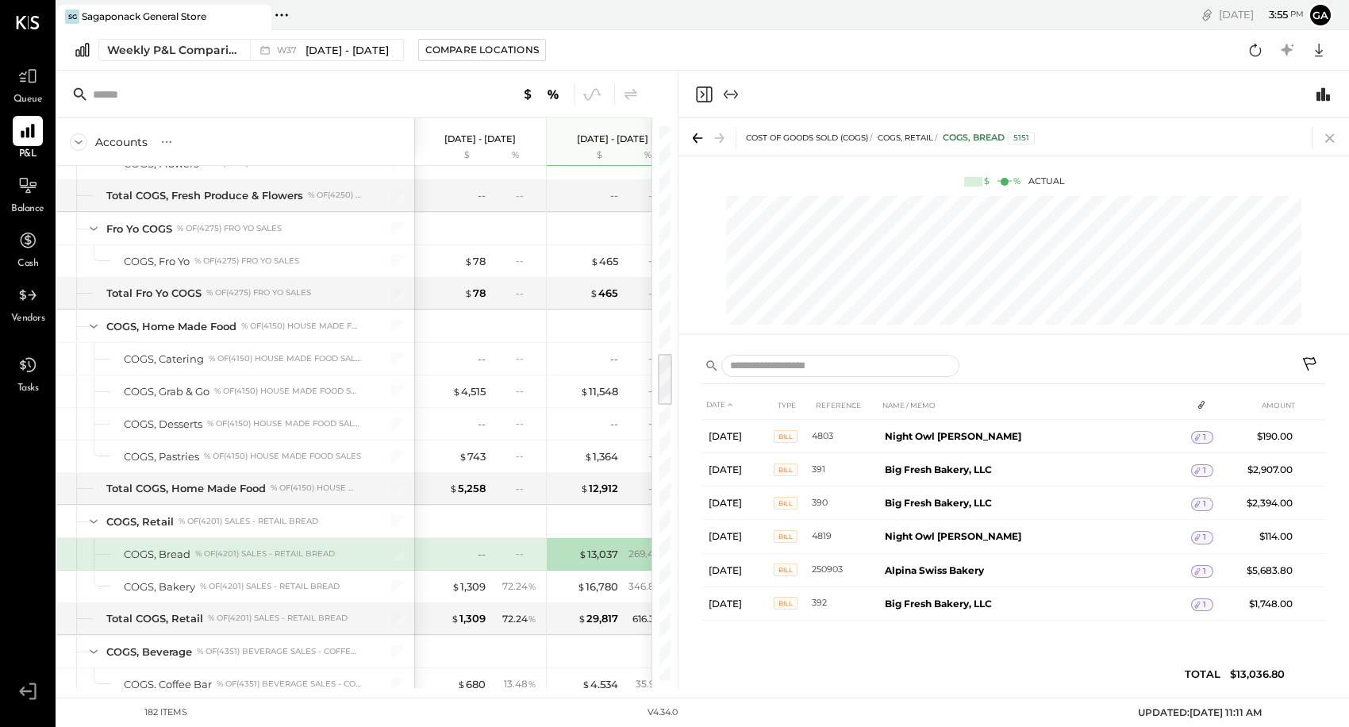
click at [1341, 137] on icon at bounding box center [1330, 138] width 22 height 22
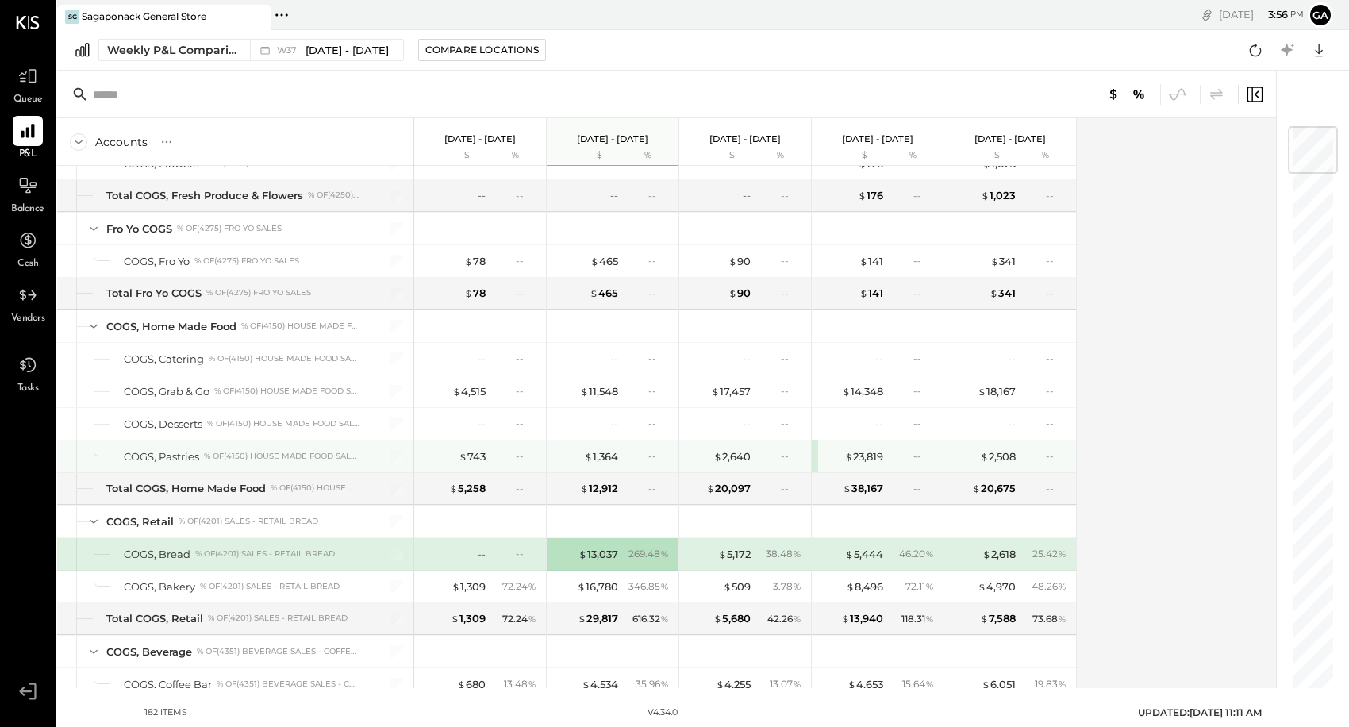
scroll to position [2434, 0]
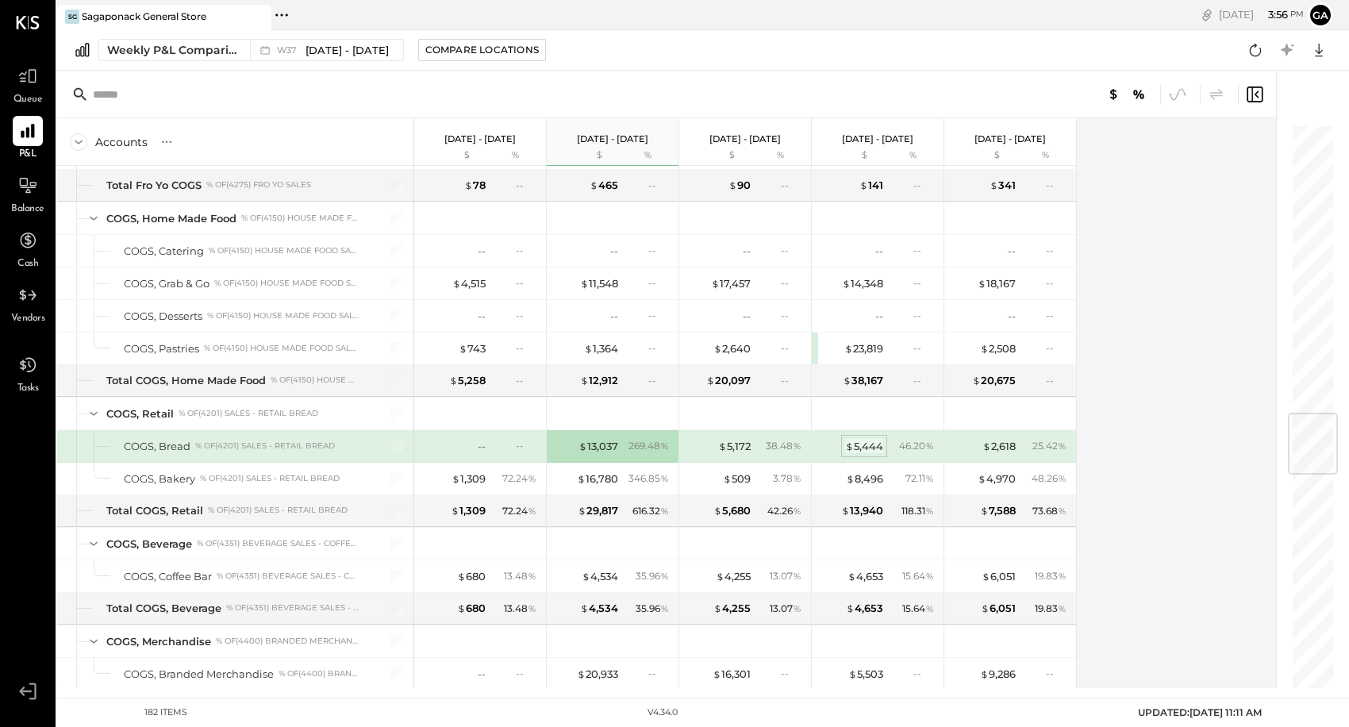
click at [882, 445] on div "$ 5,444" at bounding box center [864, 446] width 38 height 15
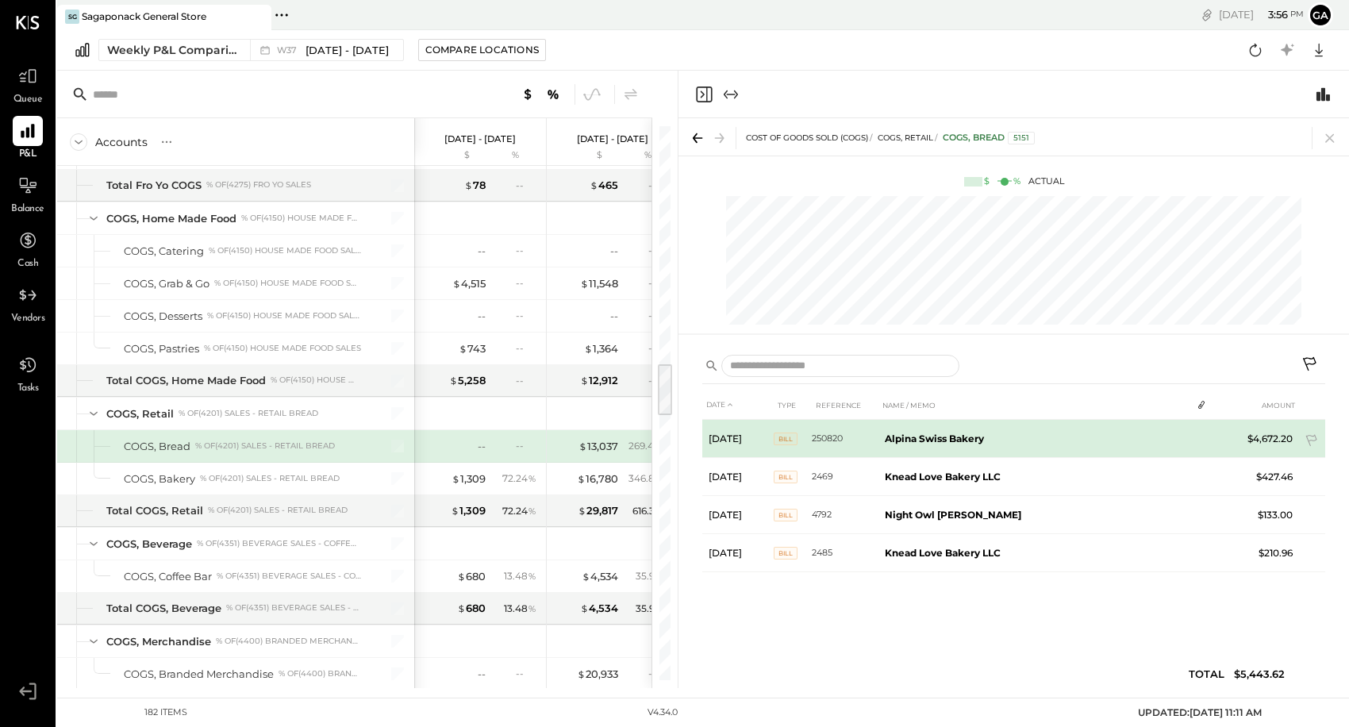
click at [926, 447] on td "Alpina Swiss Bakery" at bounding box center [1035, 439] width 313 height 38
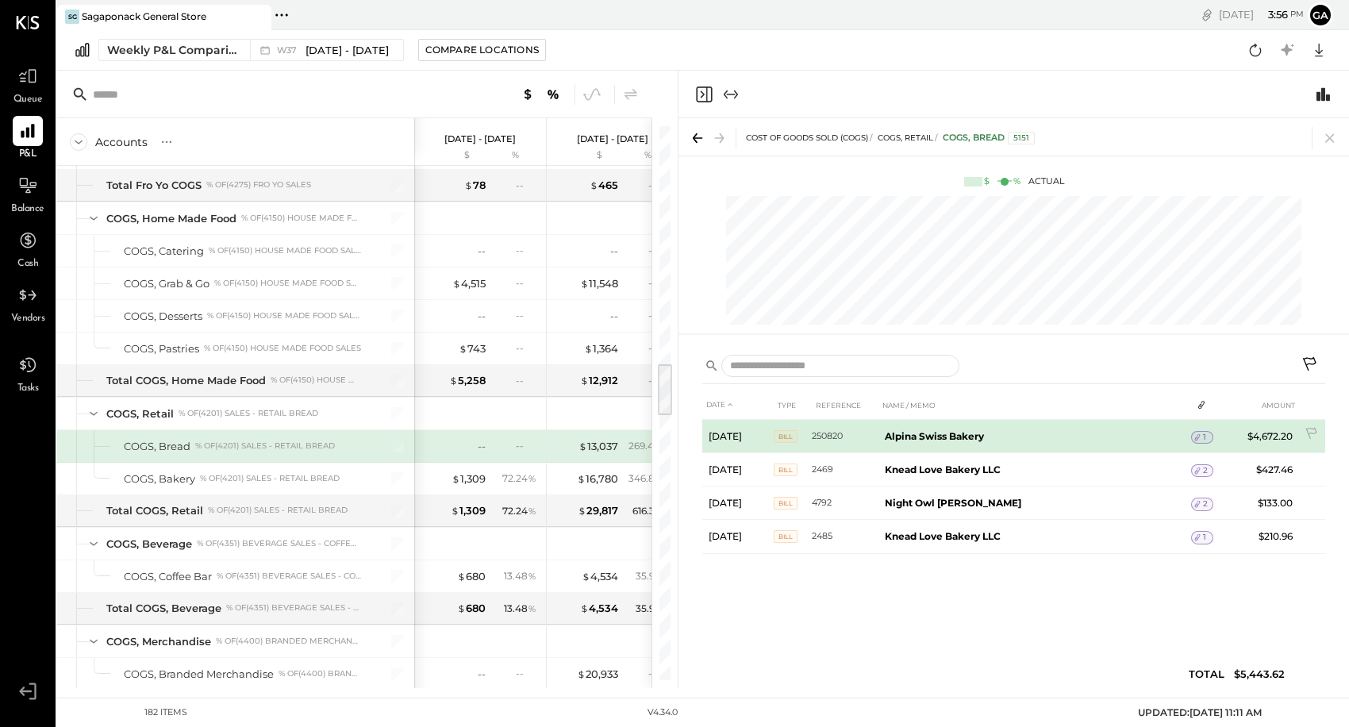
click at [1200, 443] on div "1" at bounding box center [1202, 437] width 22 height 13
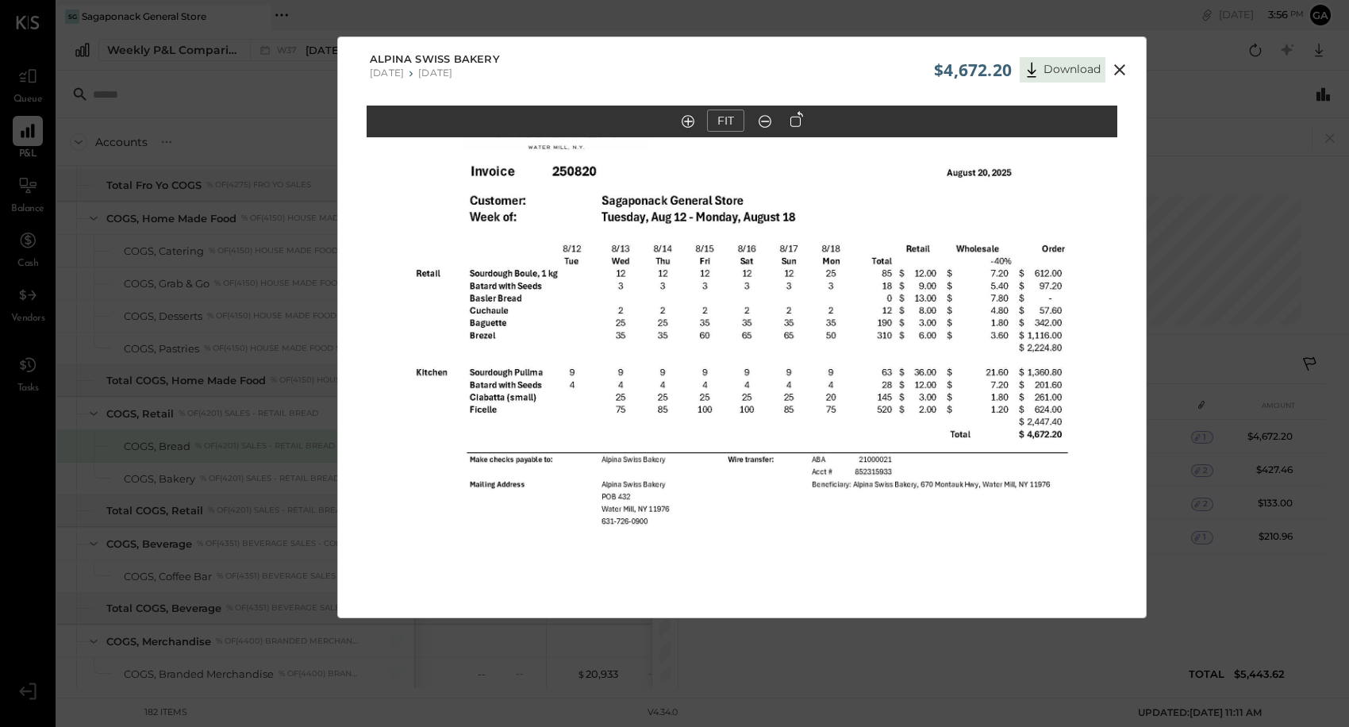
click at [1118, 64] on icon at bounding box center [1119, 69] width 19 height 19
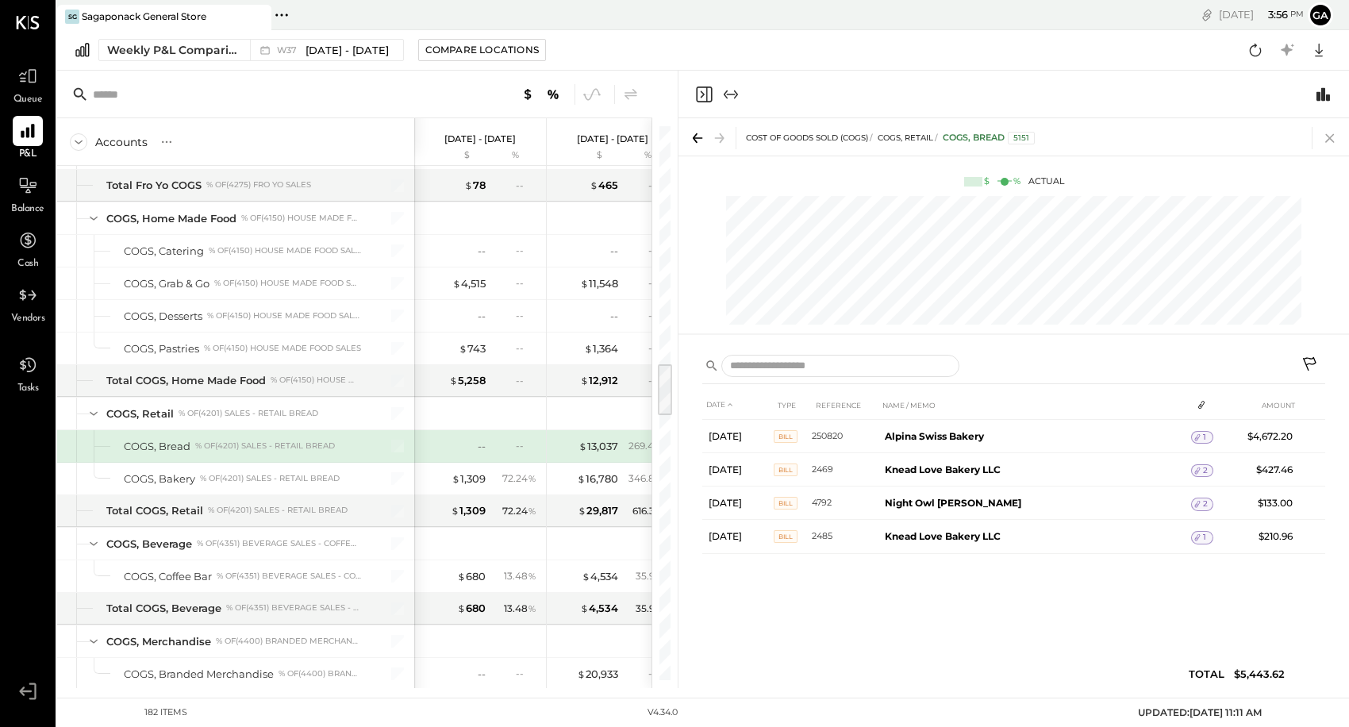
click at [1333, 147] on icon at bounding box center [1330, 138] width 22 height 22
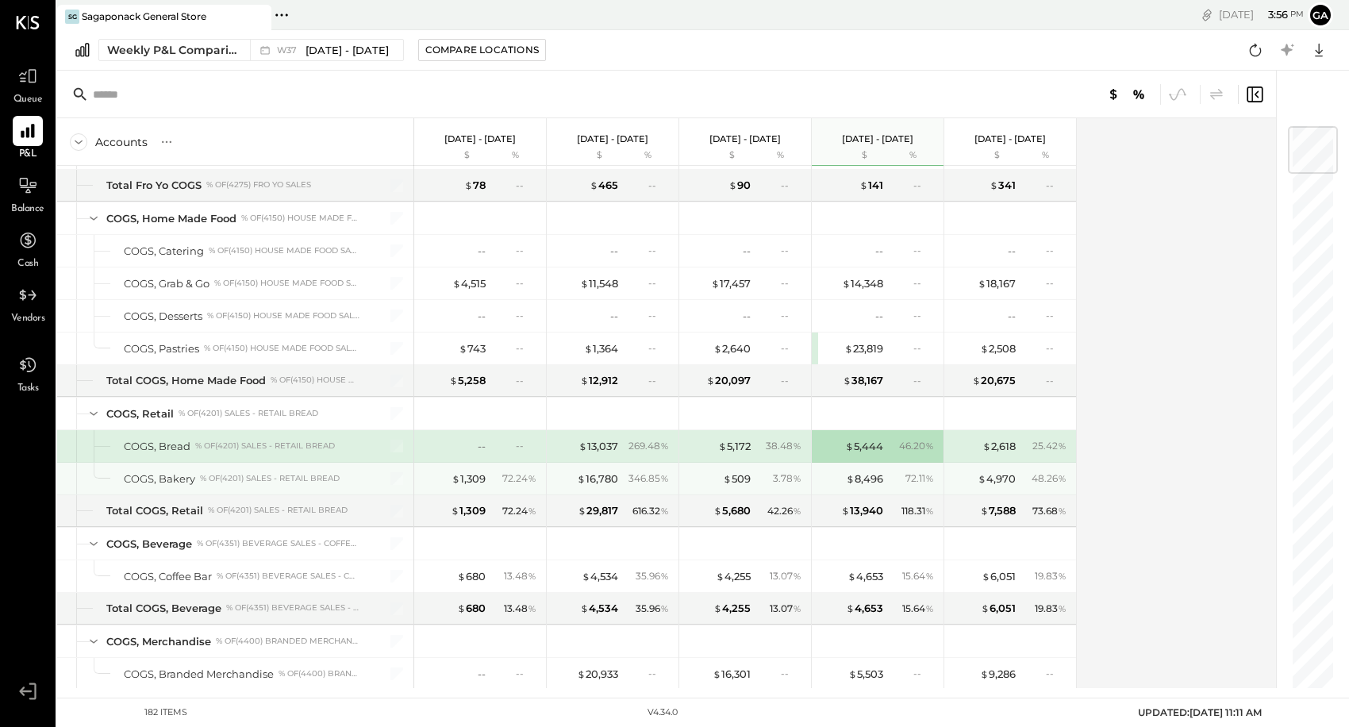
click at [886, 476] on div "$ 8,496 72.11 %" at bounding box center [879, 479] width 119 height 32
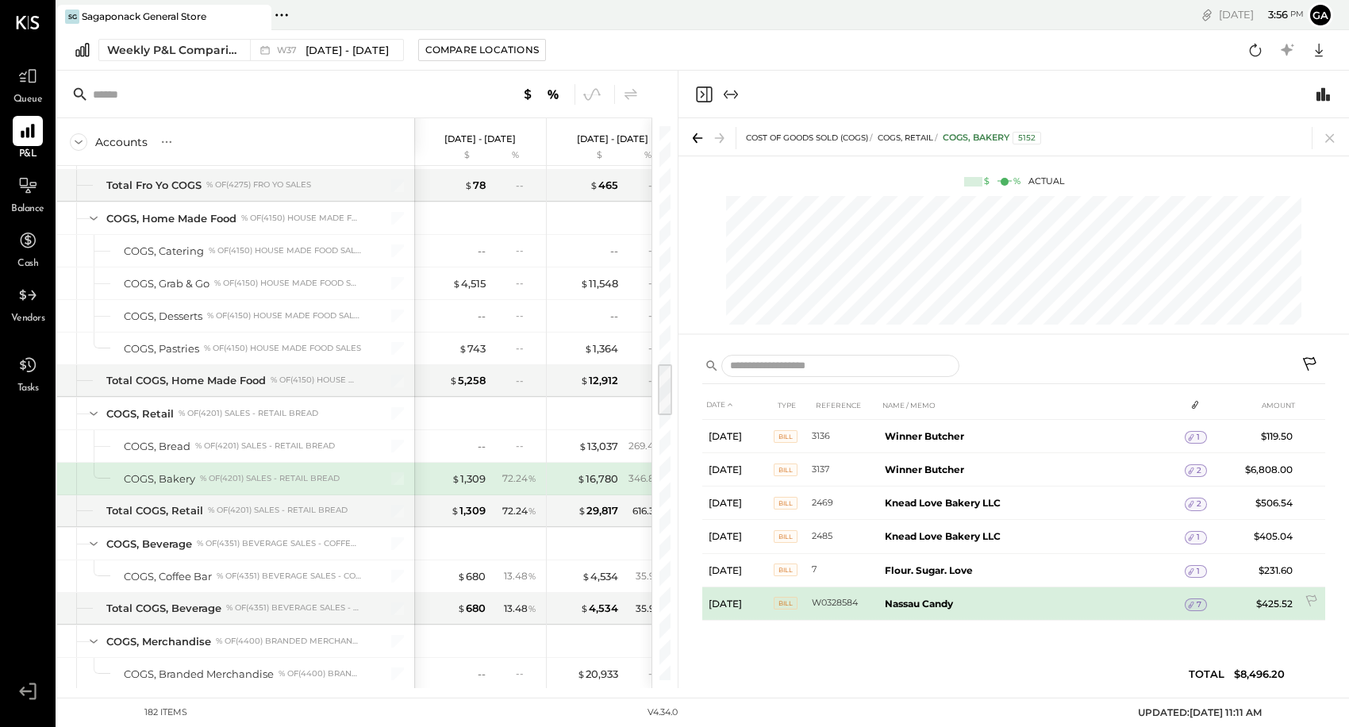
click at [933, 606] on b "Nassau Candy" at bounding box center [919, 604] width 68 height 12
click at [1200, 601] on span "7" at bounding box center [1199, 604] width 5 height 11
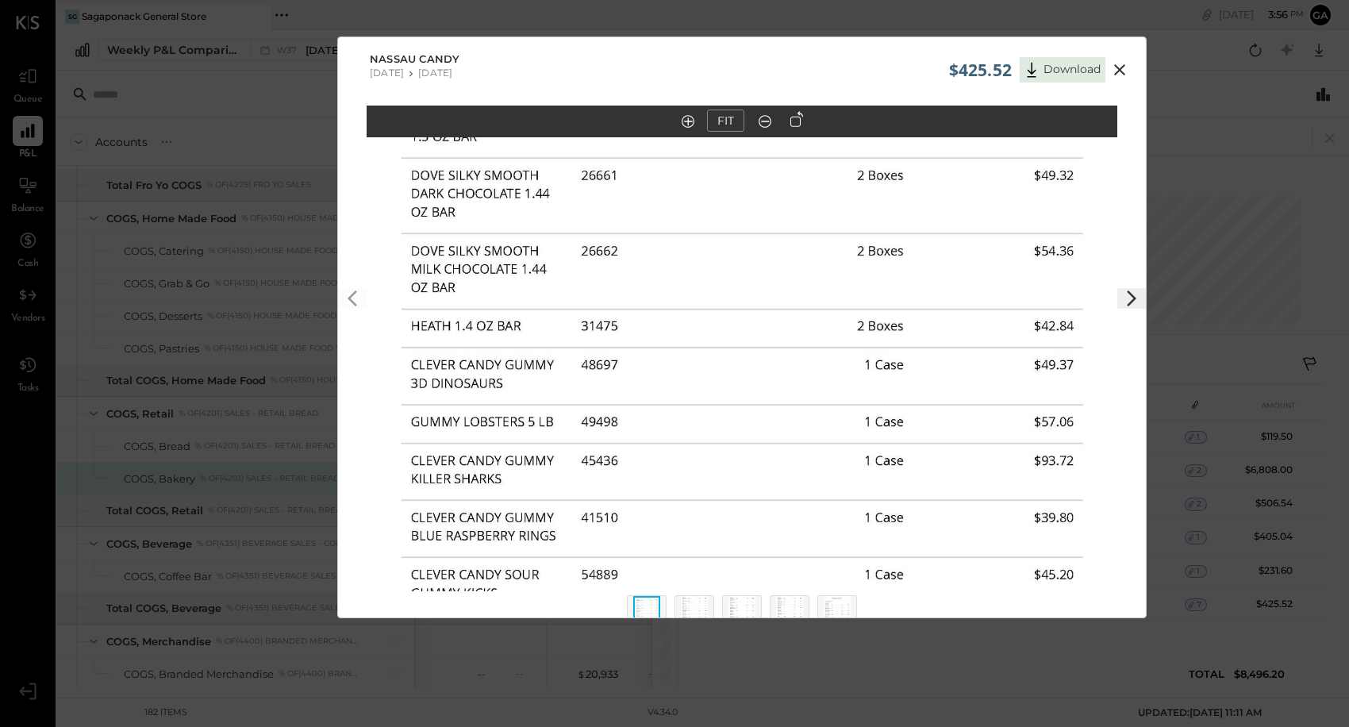
click at [1121, 71] on icon at bounding box center [1119, 69] width 11 height 11
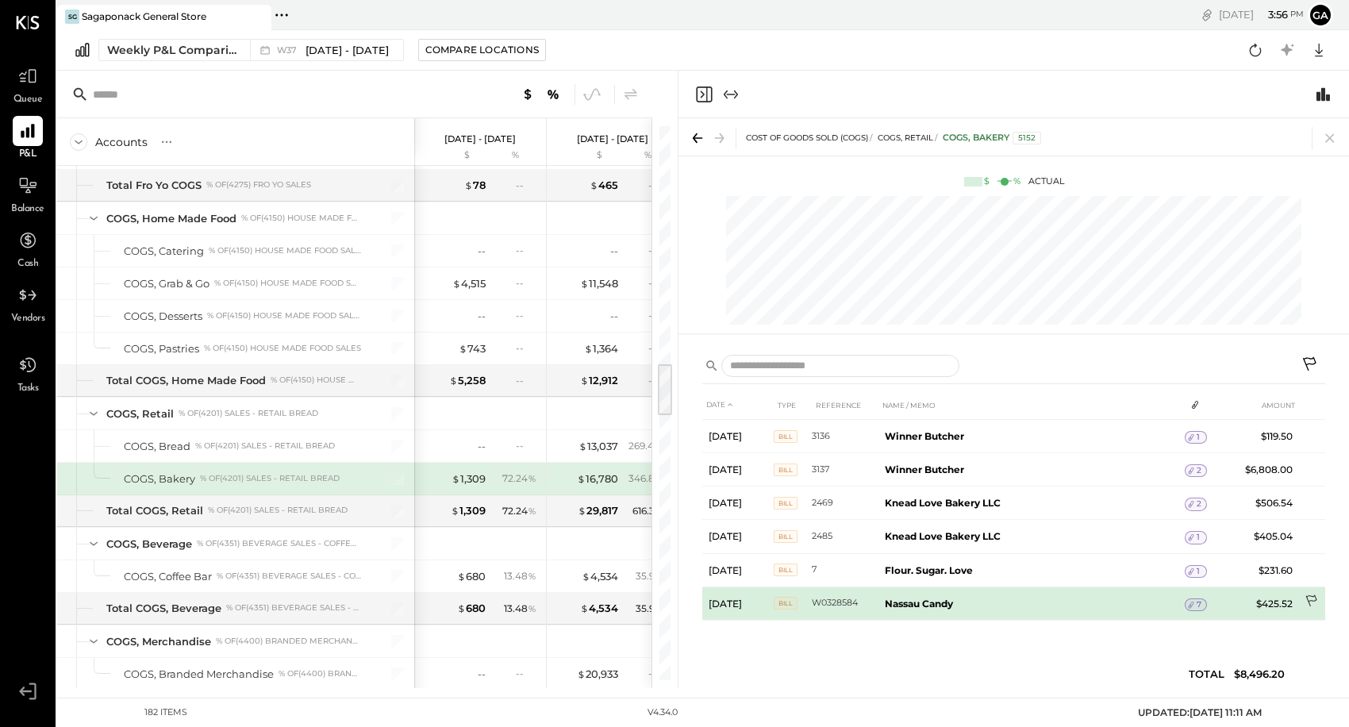
click at [1310, 595] on icon at bounding box center [1311, 601] width 11 height 12
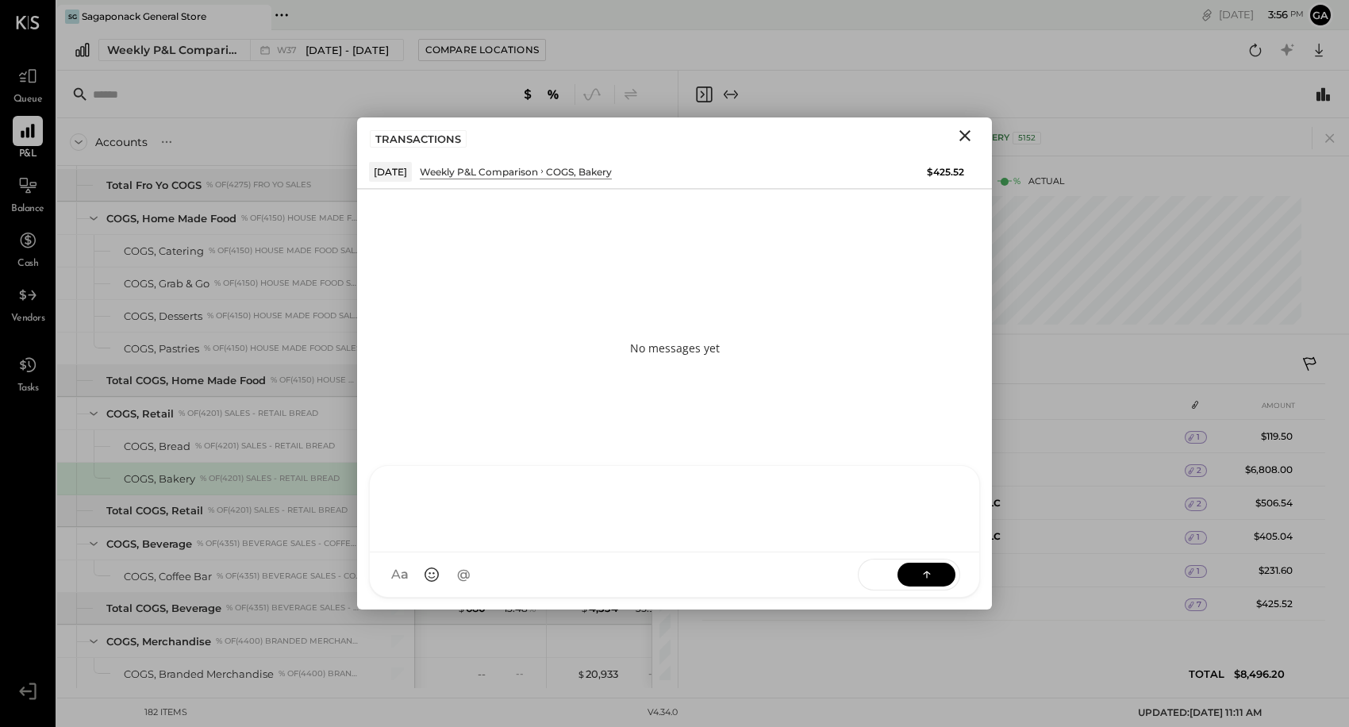
click at [652, 577] on div "SK [PERSON_NAME] D daniel G [DOMAIN_NAME] M [PERSON_NAME] JS [PERSON_NAME] T [P…" at bounding box center [674, 531] width 611 height 133
click at [940, 574] on button at bounding box center [927, 574] width 58 height 24
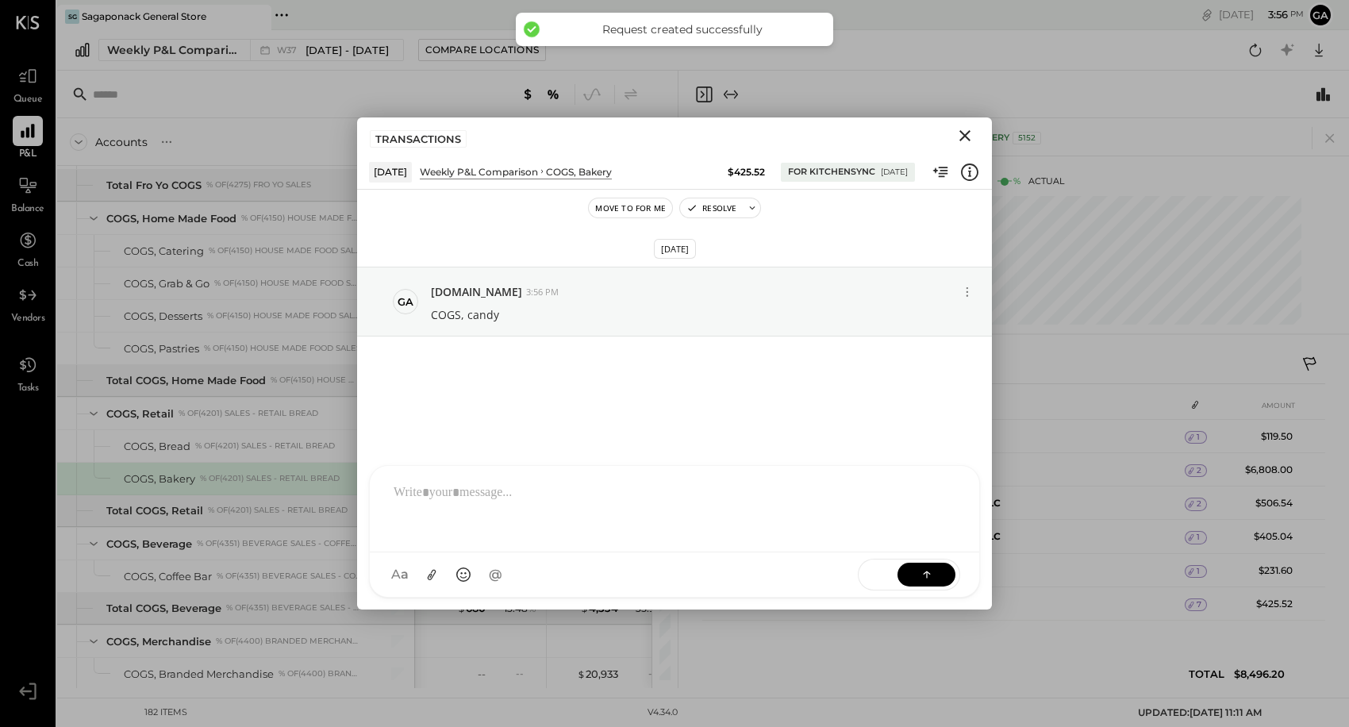
click at [967, 137] on icon "Close" at bounding box center [965, 135] width 11 height 11
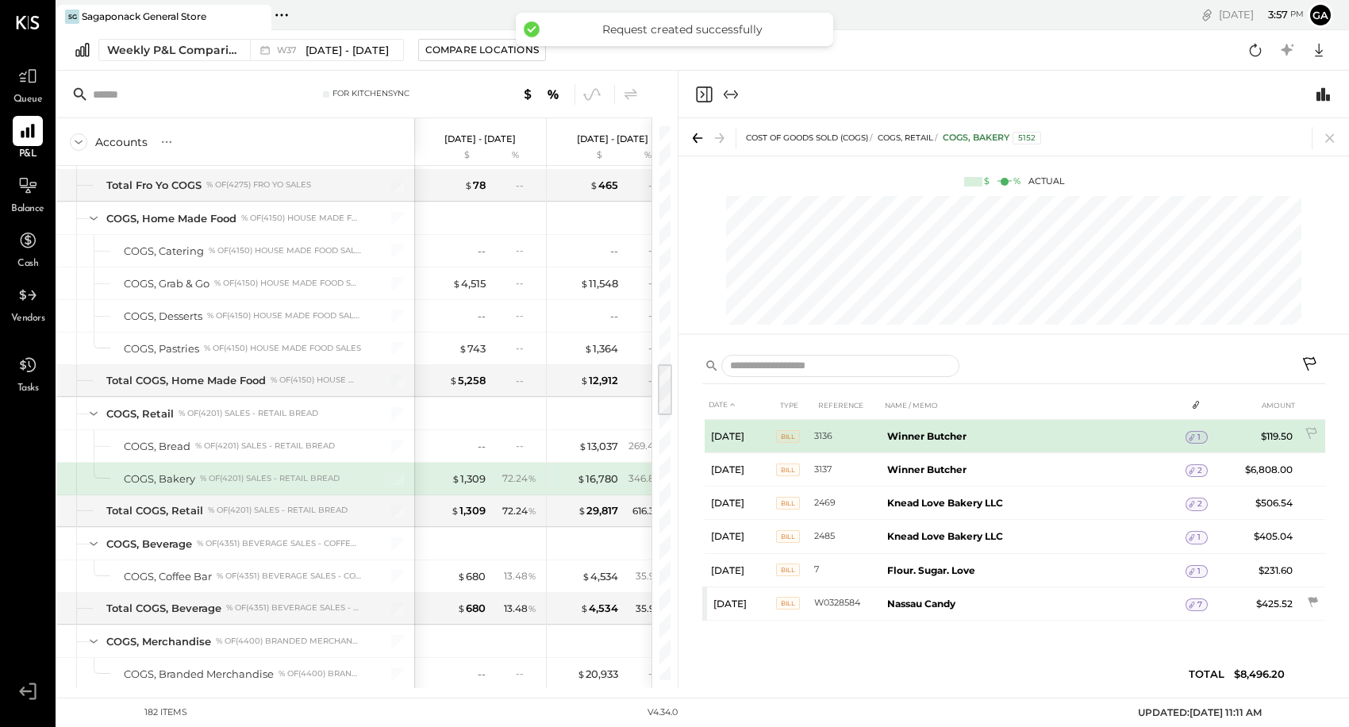
click at [1196, 442] on icon at bounding box center [1192, 437] width 11 height 11
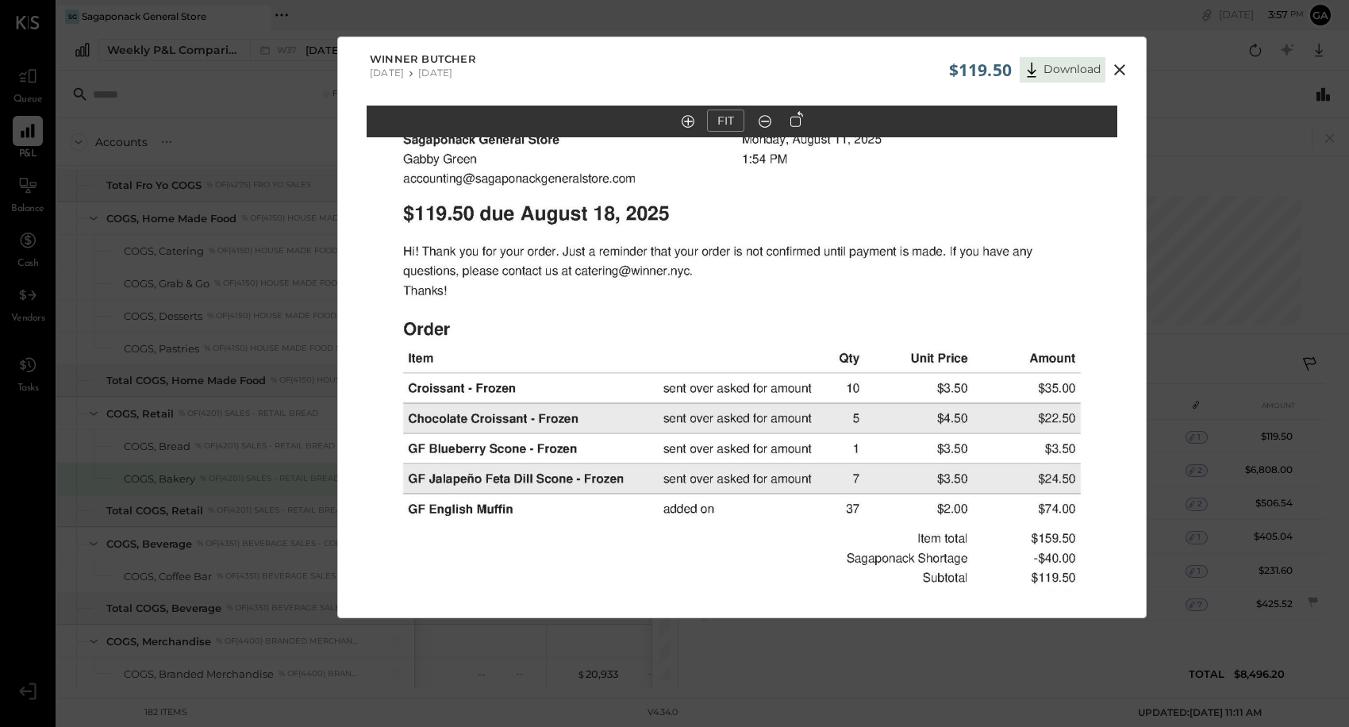
click at [1119, 64] on icon at bounding box center [1119, 69] width 19 height 19
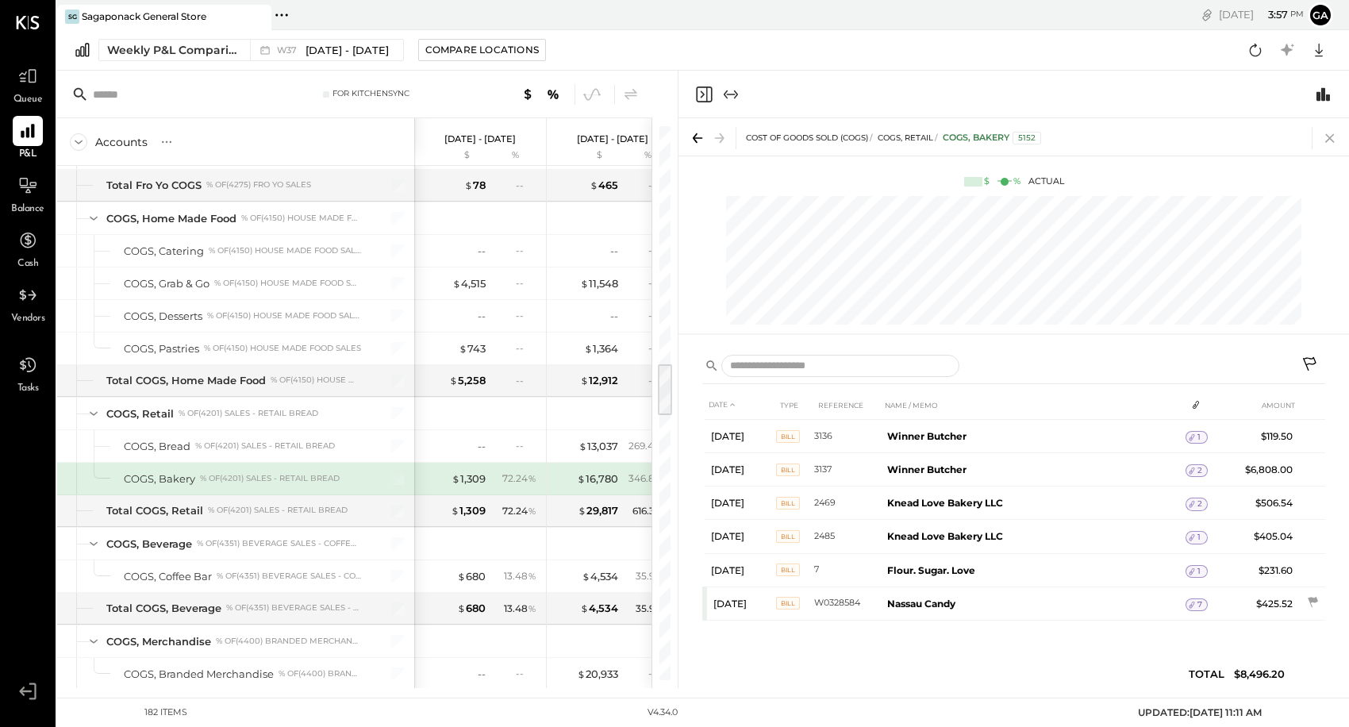
click at [1324, 133] on icon at bounding box center [1330, 138] width 22 height 22
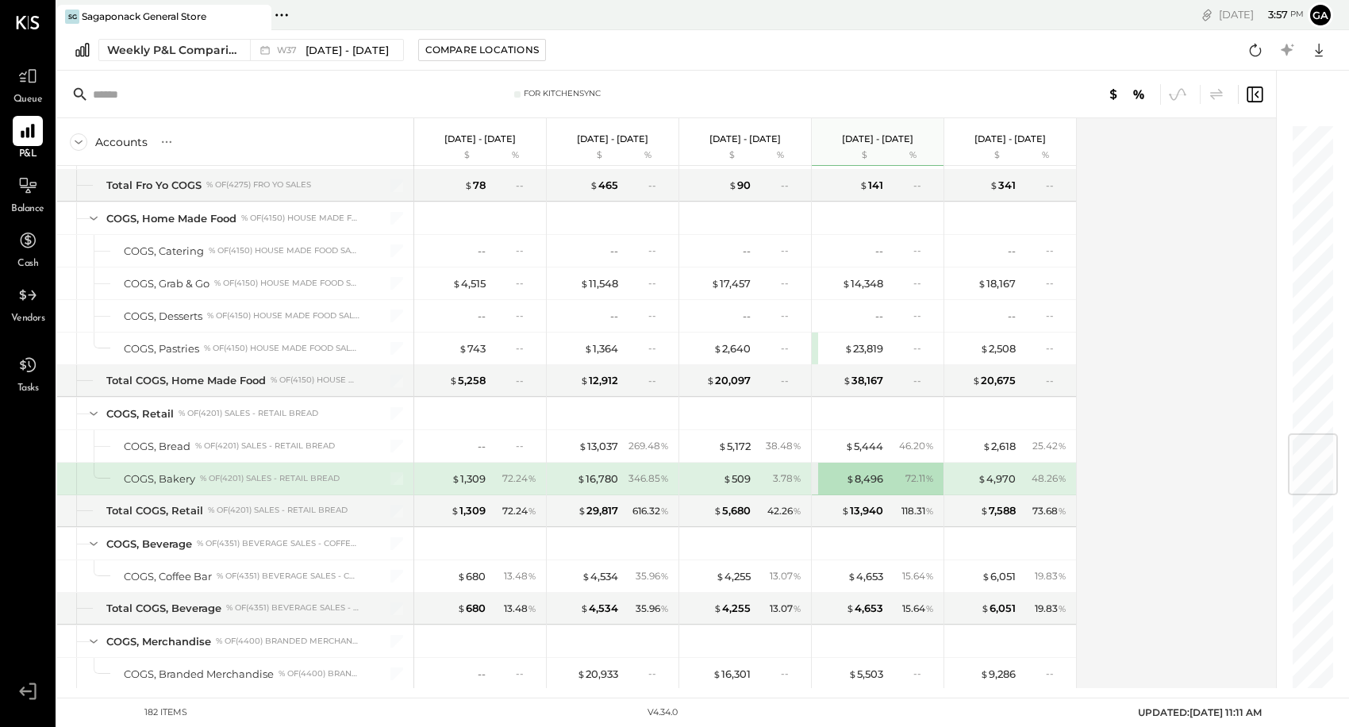
scroll to position [2606, 0]
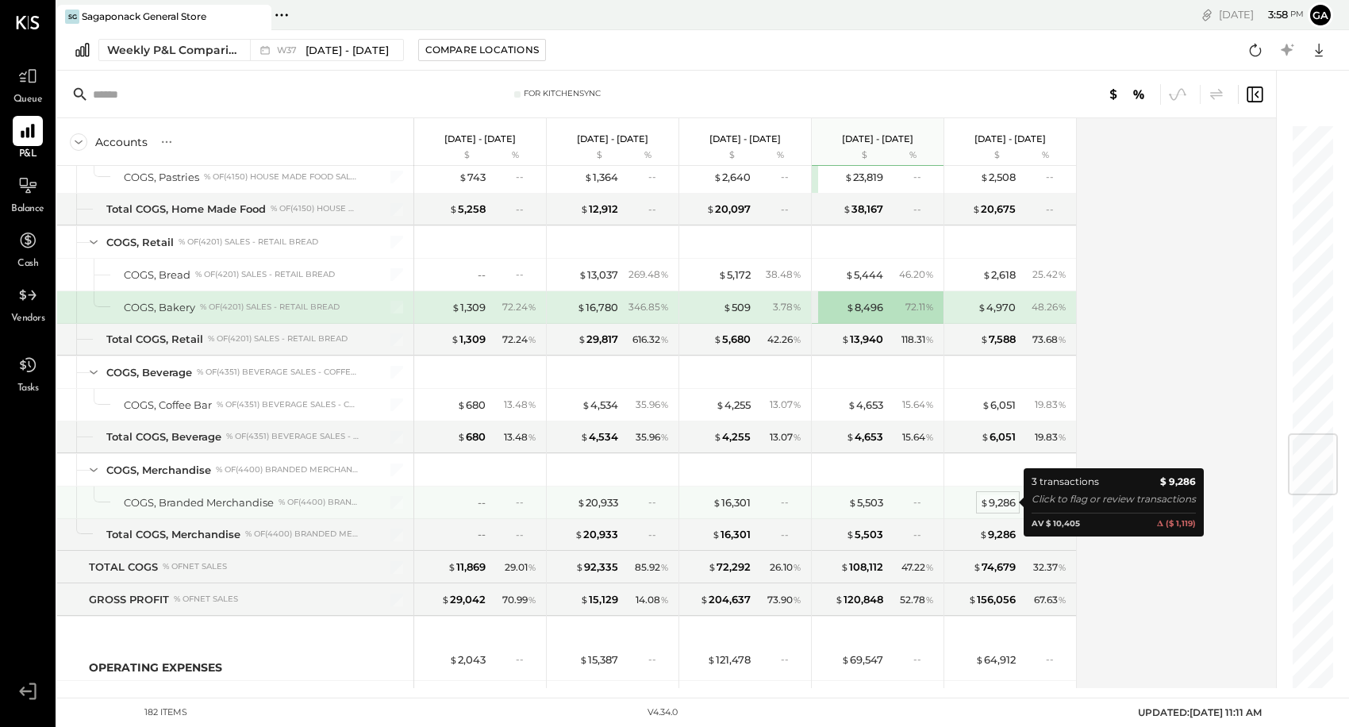
click at [998, 501] on div "$ 9,286" at bounding box center [998, 502] width 36 height 15
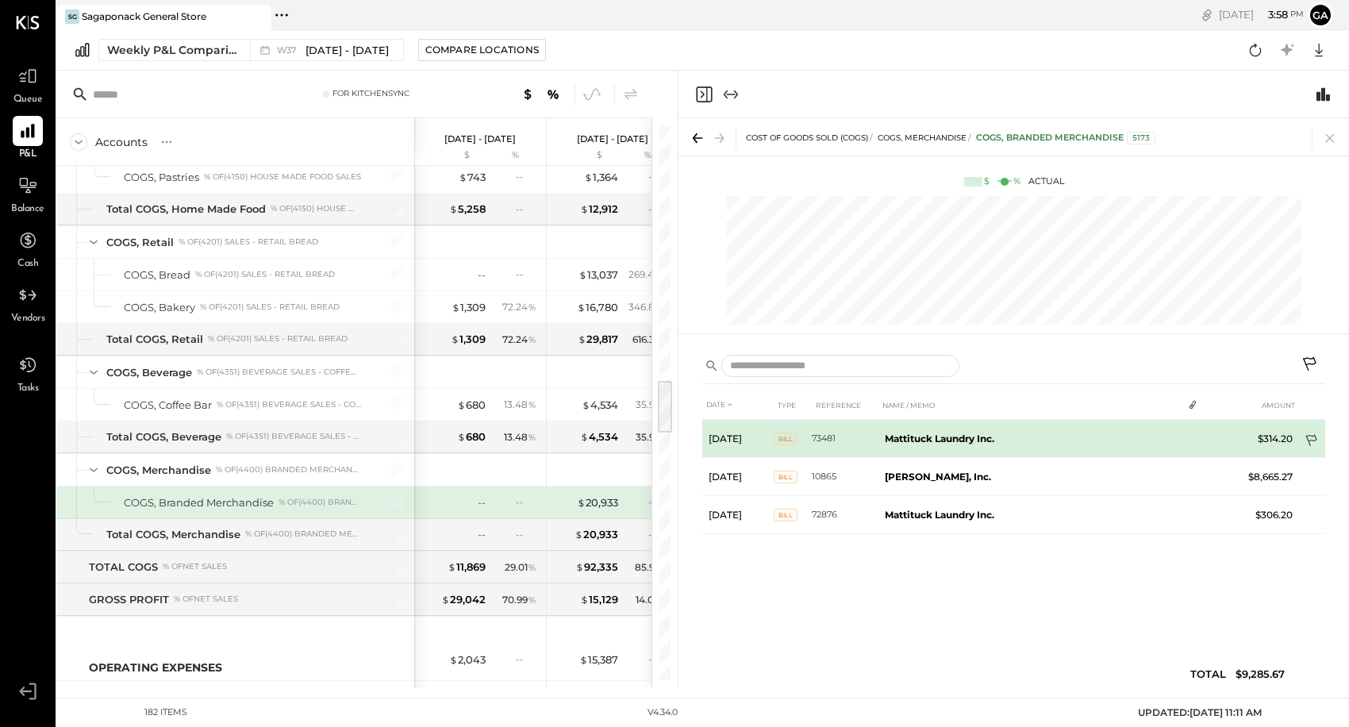
click at [1315, 437] on icon at bounding box center [1311, 441] width 11 height 12
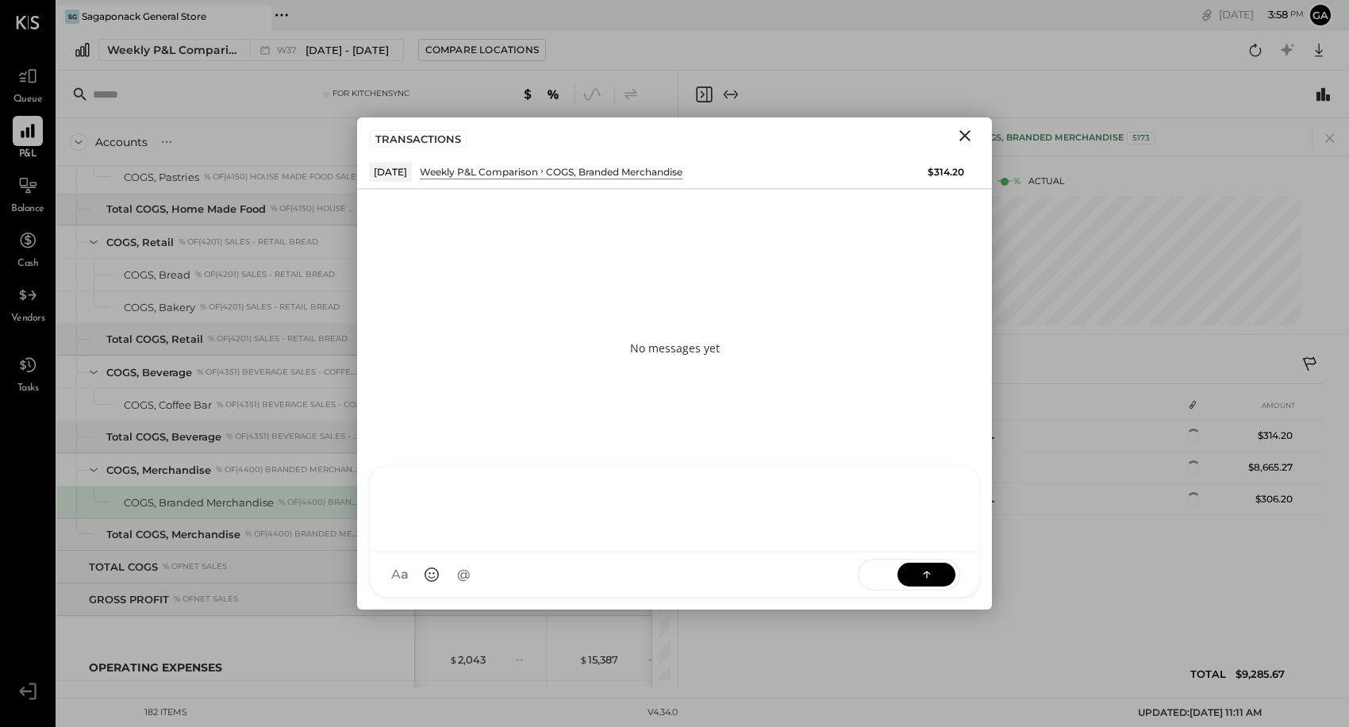
click at [632, 539] on div at bounding box center [675, 507] width 578 height 64
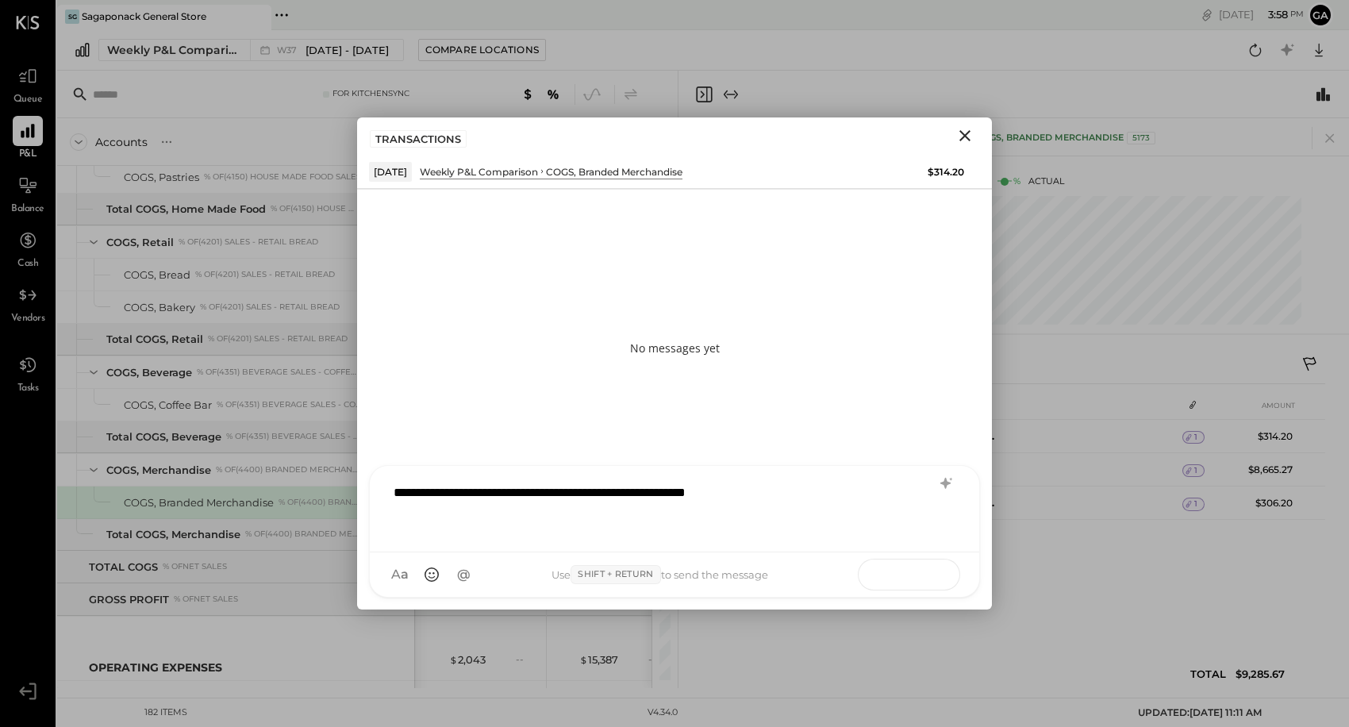
click at [942, 583] on button at bounding box center [927, 574] width 58 height 24
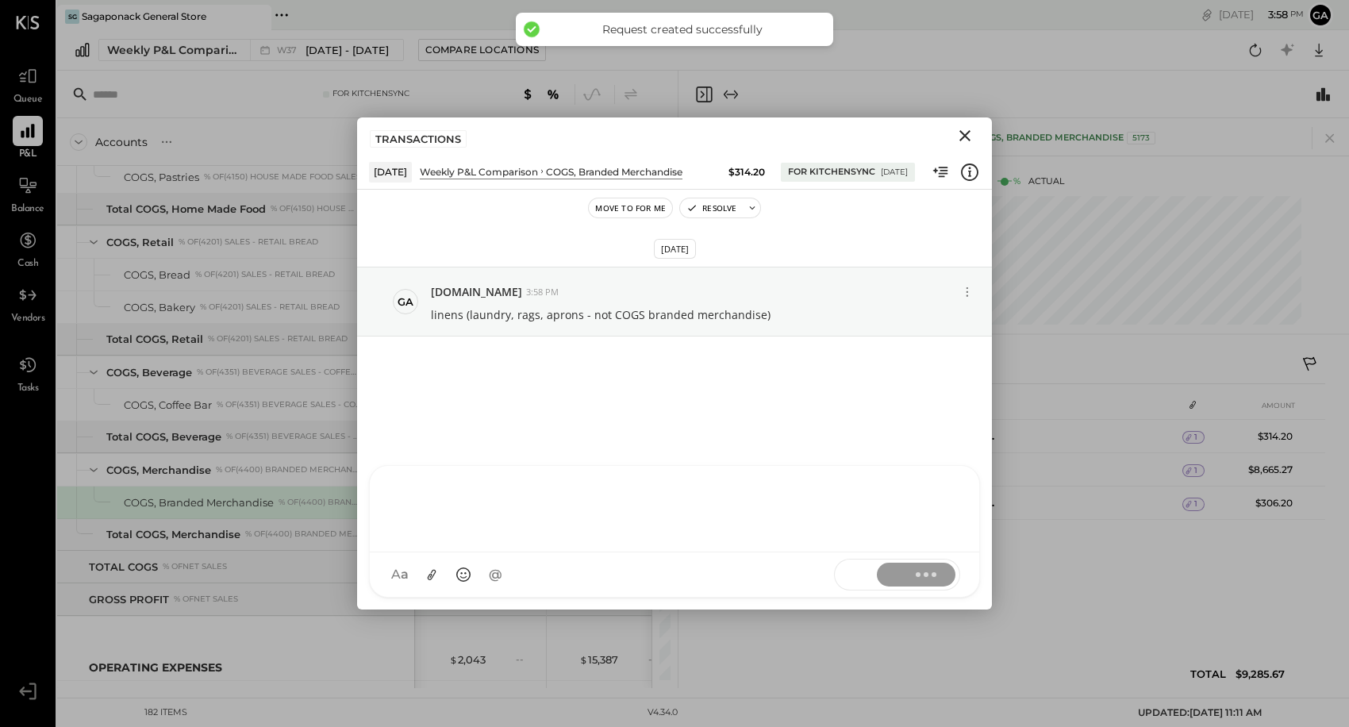
click at [968, 140] on icon "Close" at bounding box center [965, 135] width 19 height 19
